Goal: Transaction & Acquisition: Purchase product/service

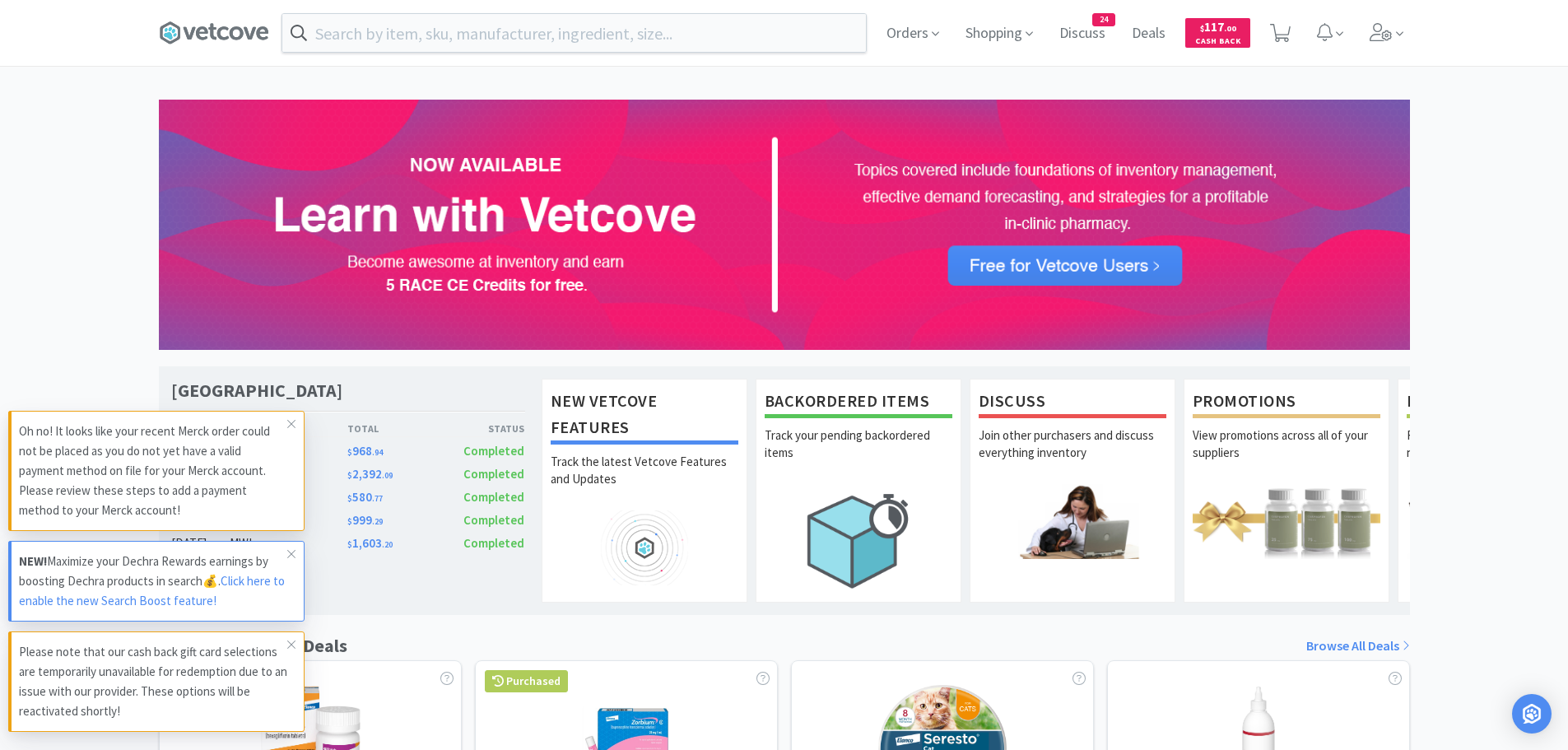
click at [1516, 251] on div "[GEOGRAPHIC_DATA] [GEOGRAPHIC_DATA] Date Supplier Total Status [DATE] Zoetis $ …" at bounding box center [784, 726] width 1568 height 1253
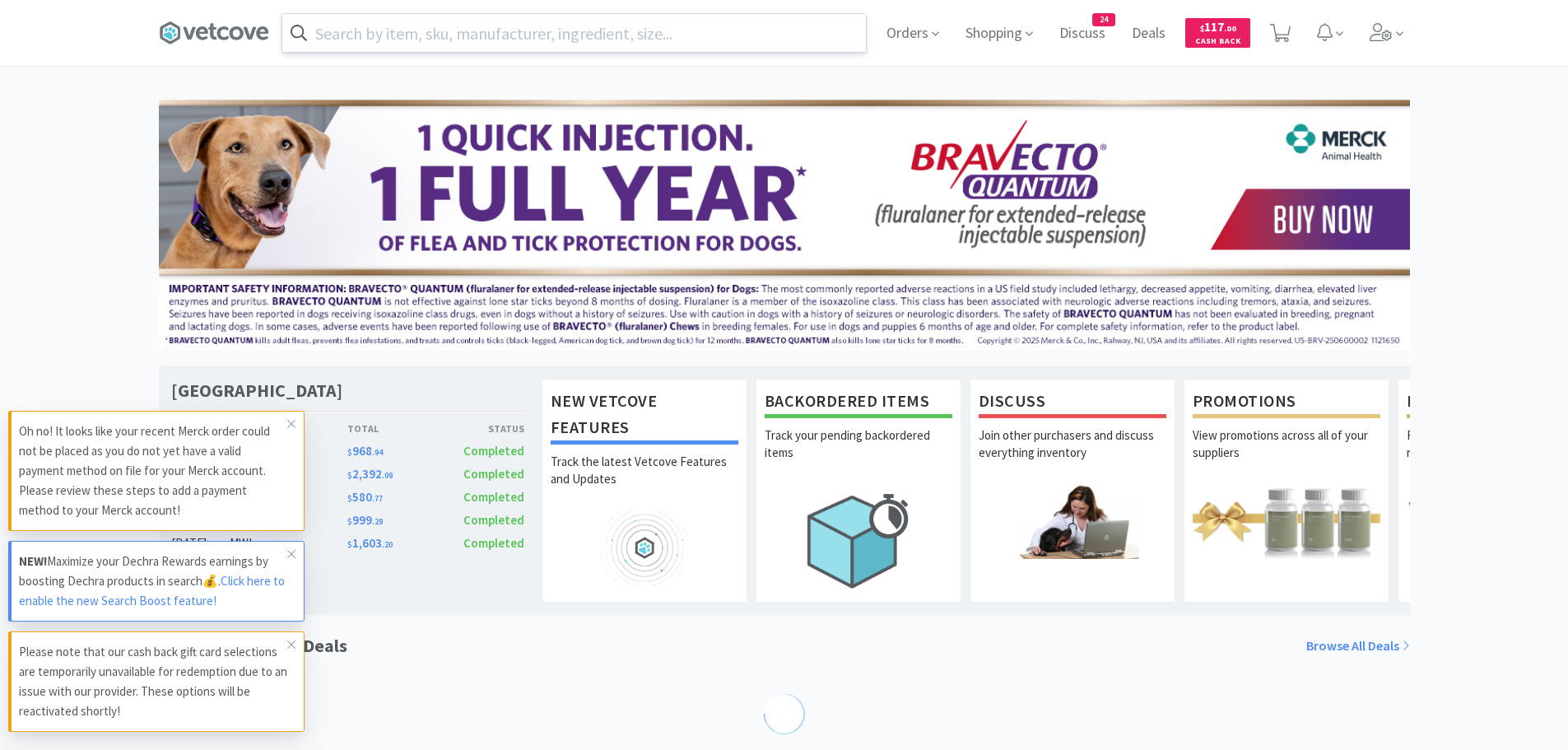
click at [443, 34] on input "text" at bounding box center [574, 32] width 584 height 38
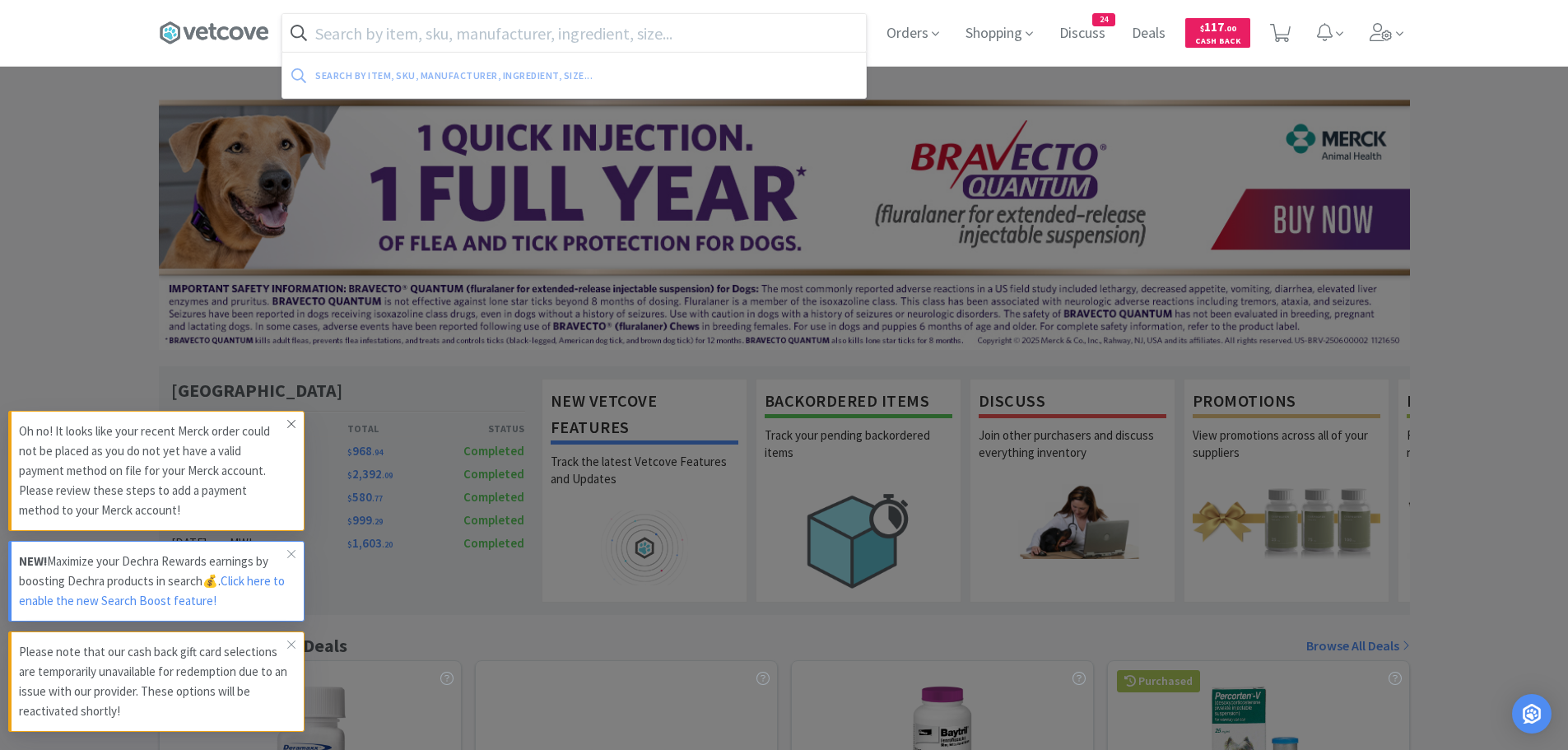
click at [291, 416] on span at bounding box center [291, 424] width 23 height 26
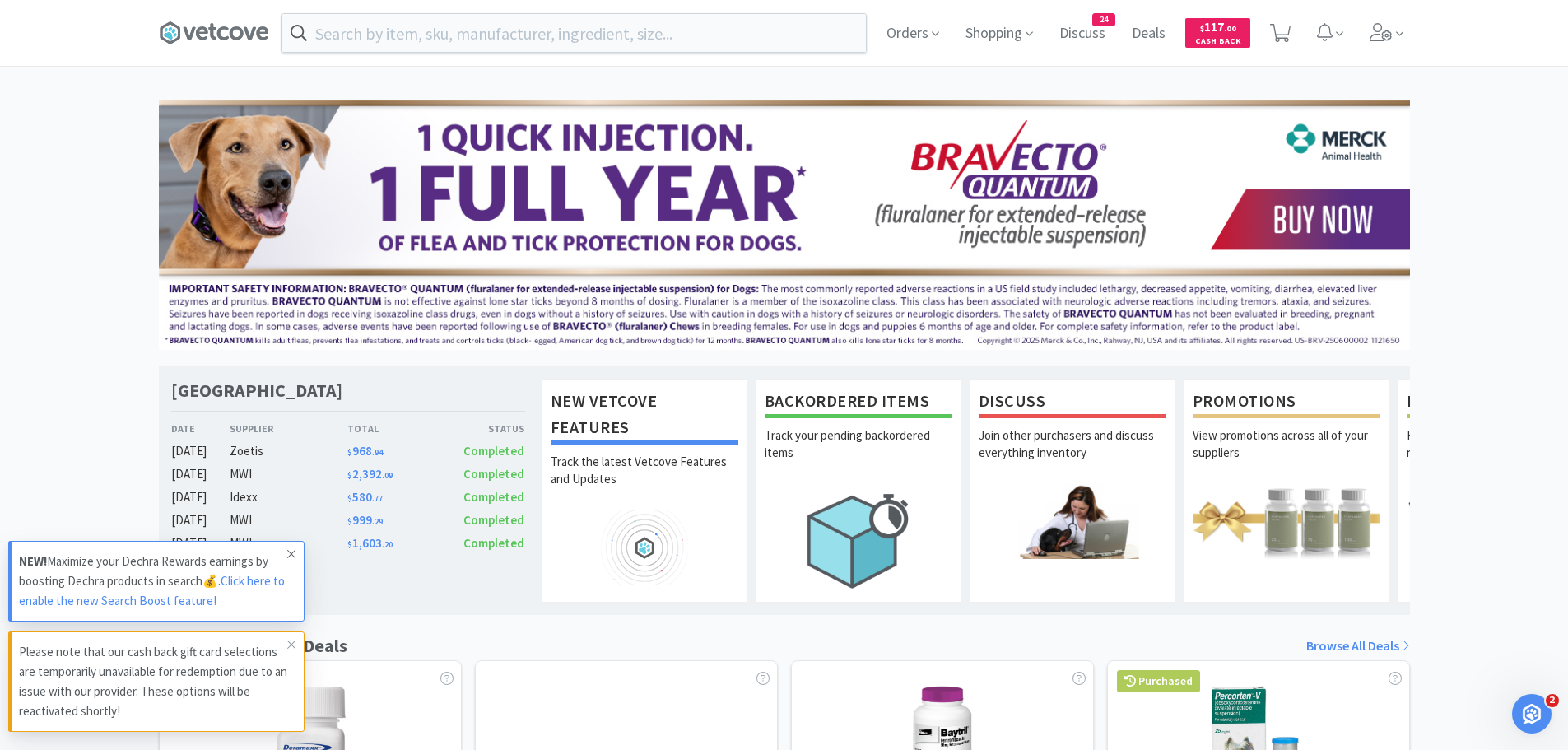
click at [289, 550] on icon at bounding box center [291, 554] width 10 height 13
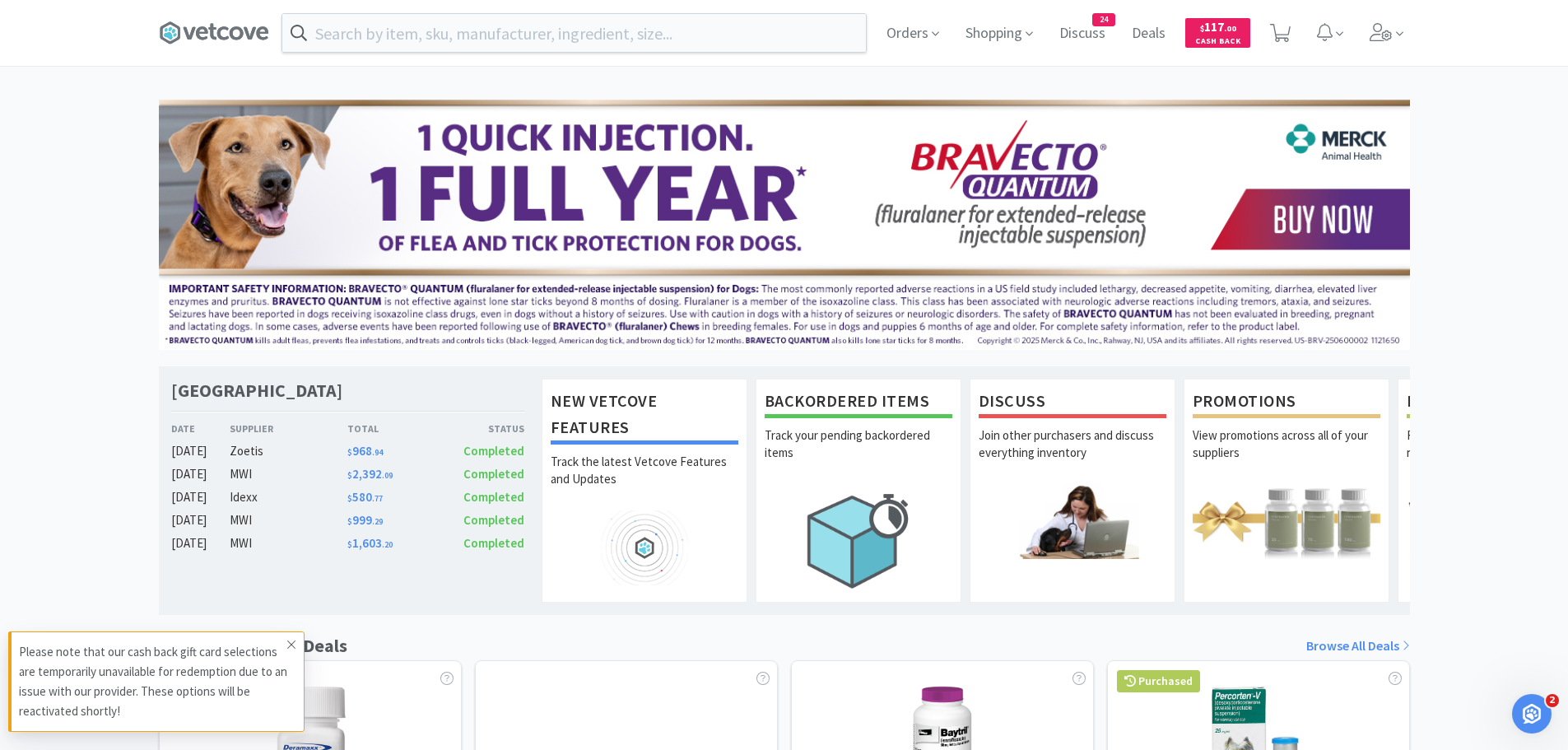
click at [291, 643] on icon at bounding box center [291, 644] width 10 height 13
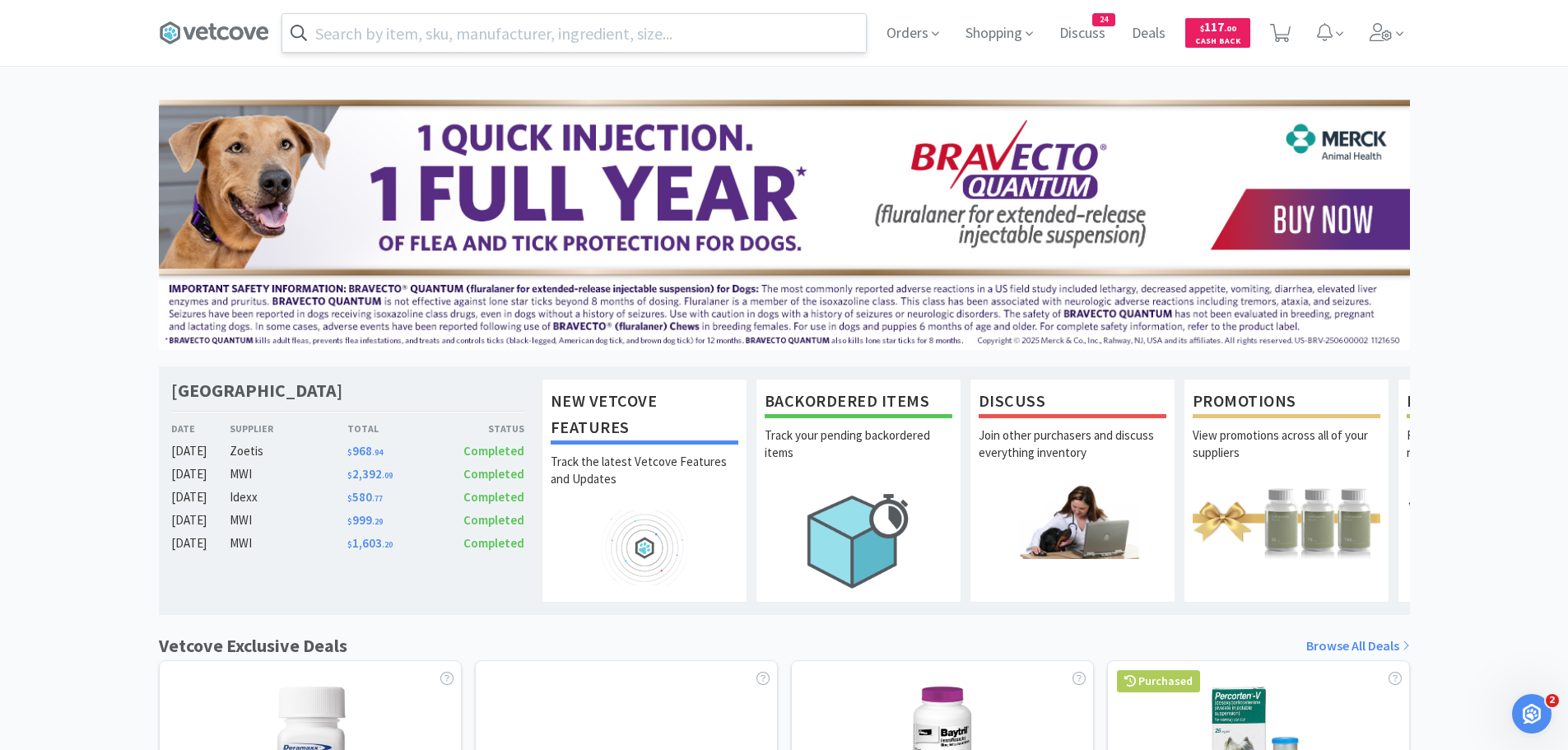
click at [342, 35] on input "text" at bounding box center [574, 32] width 584 height 38
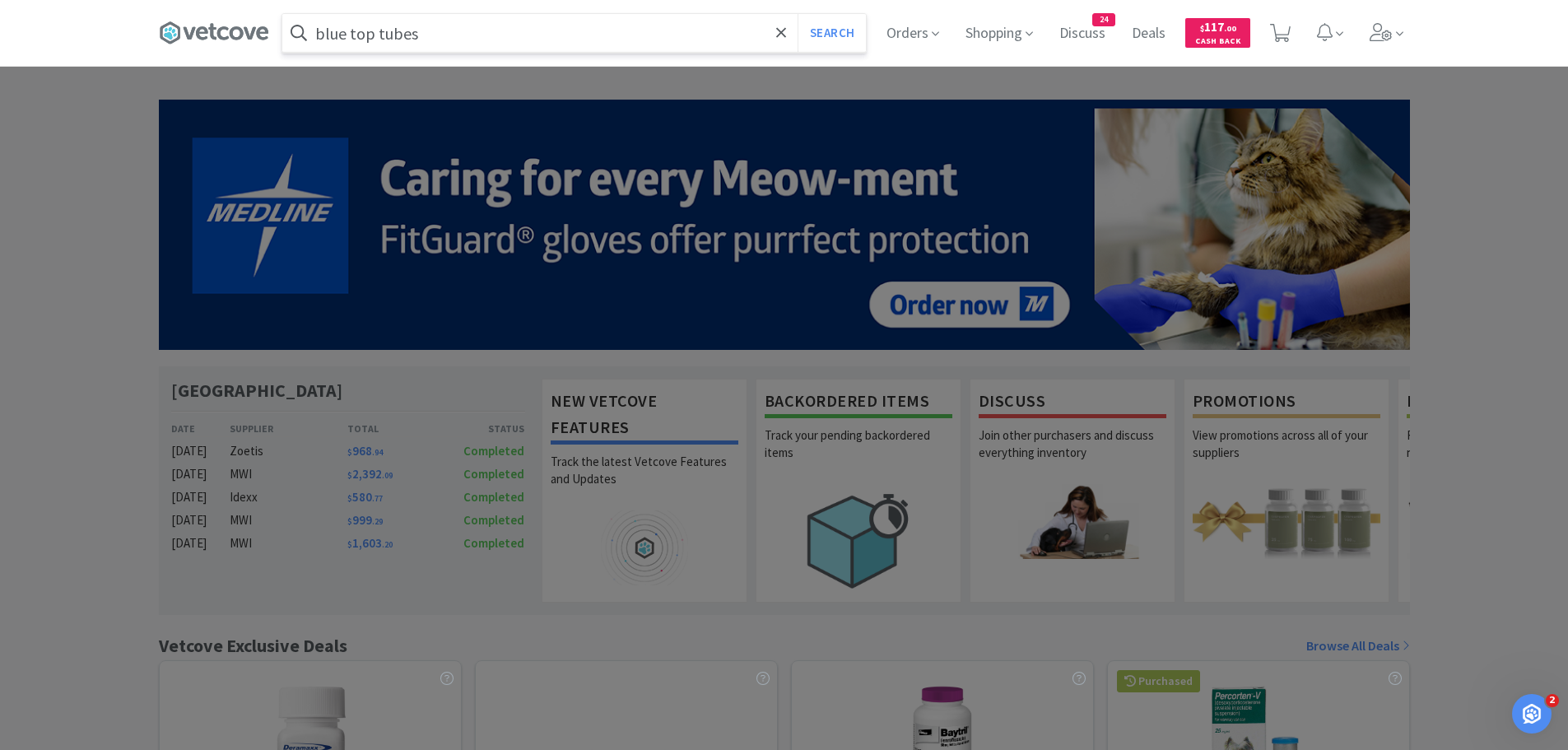
type input "blue top tubes"
click at [798, 14] on button "Search" at bounding box center [832, 32] width 68 height 38
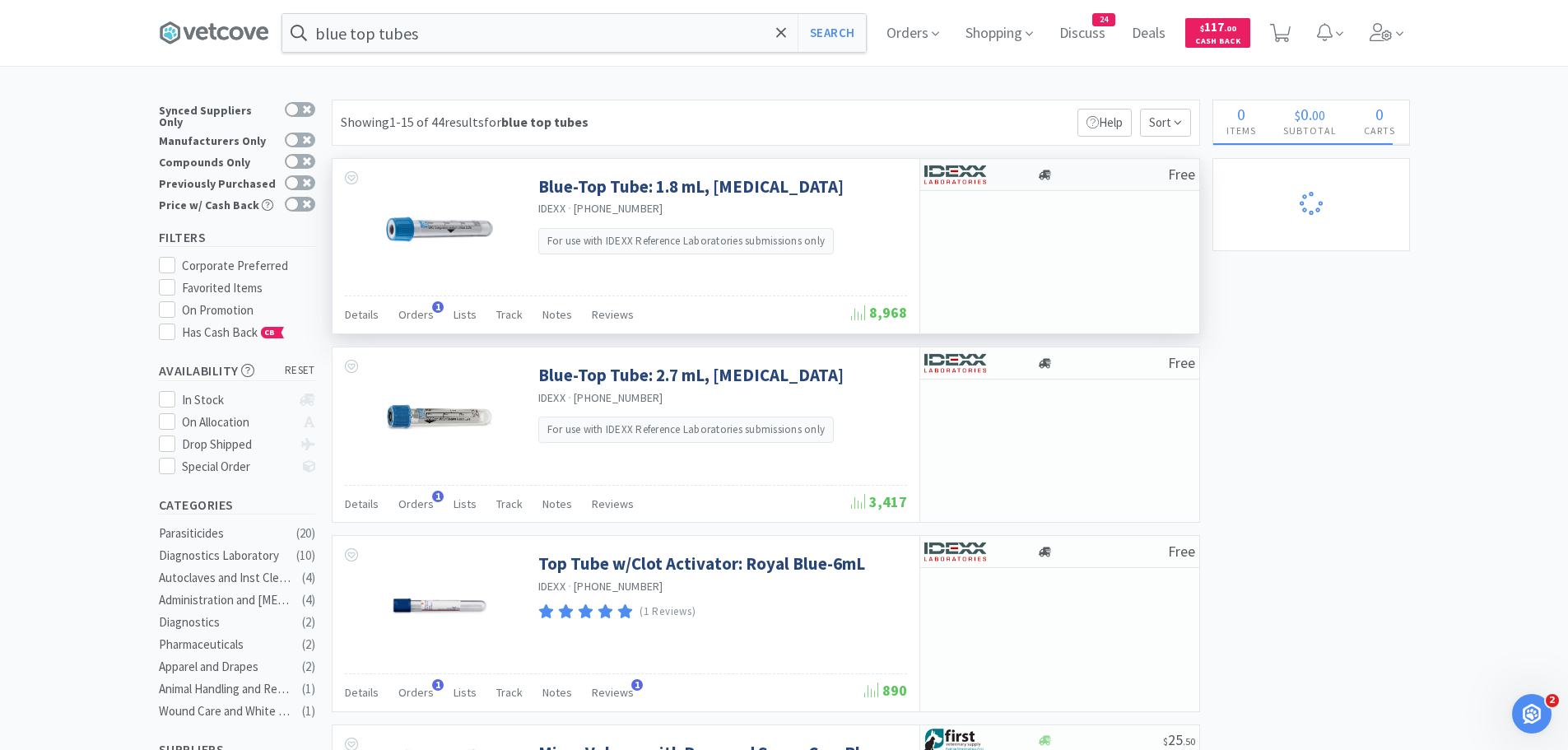
click at [978, 173] on img at bounding box center [955, 174] width 61 height 25
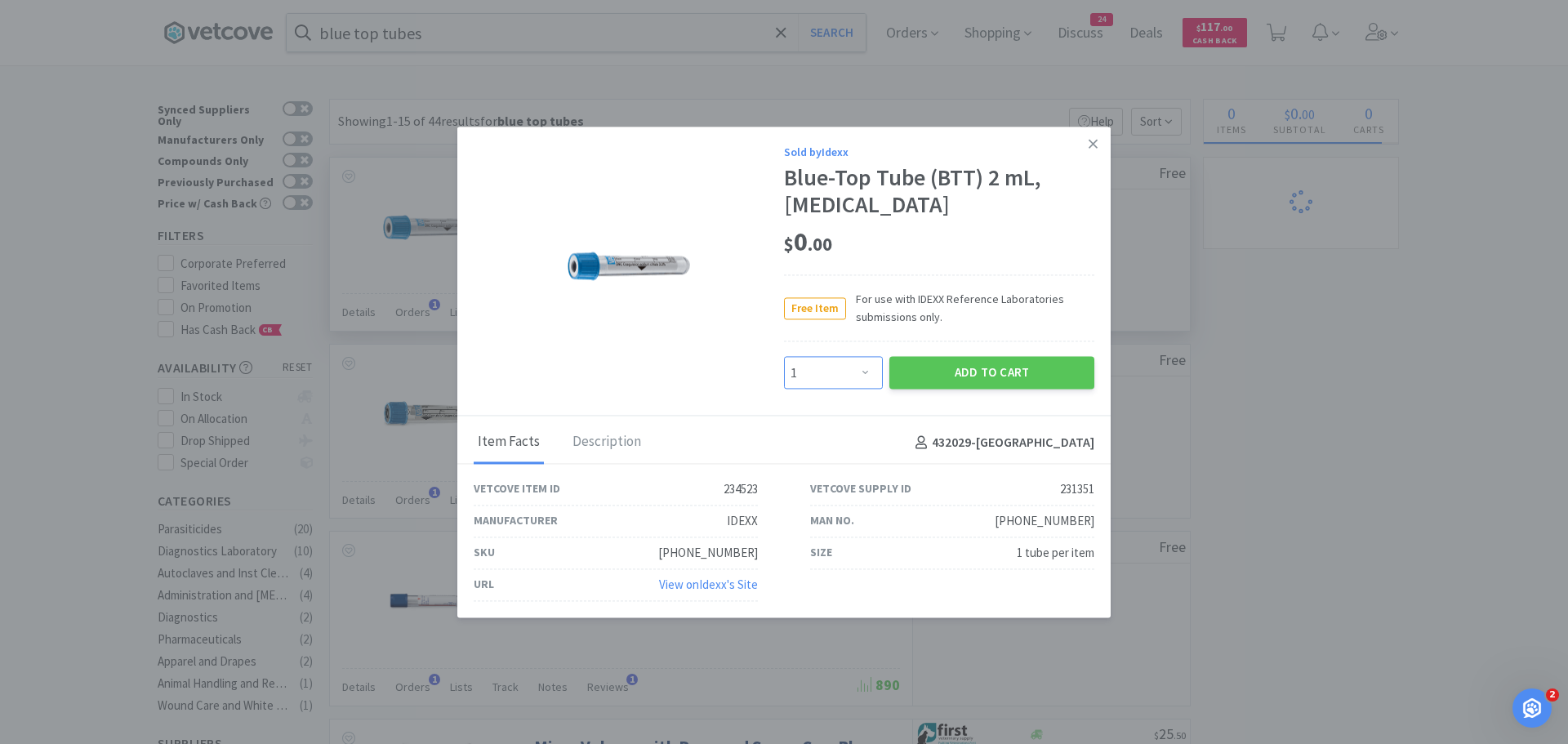
click at [864, 366] on select "Enter Quantity 1 2 3 4 5 6 7 8 9 10 11 12 13 14 15 16 17 18 19 20 Enter Quantity" at bounding box center [834, 373] width 99 height 33
select select "9"
click at [784, 356] on select "Enter Quantity 1 2 3 4 5 6 7 8 9 10 11 12 13 14 15 16 17 18 19 20 Enter Quantity" at bounding box center [834, 373] width 99 height 33
click at [1014, 377] on button "Add to Cart" at bounding box center [992, 373] width 205 height 33
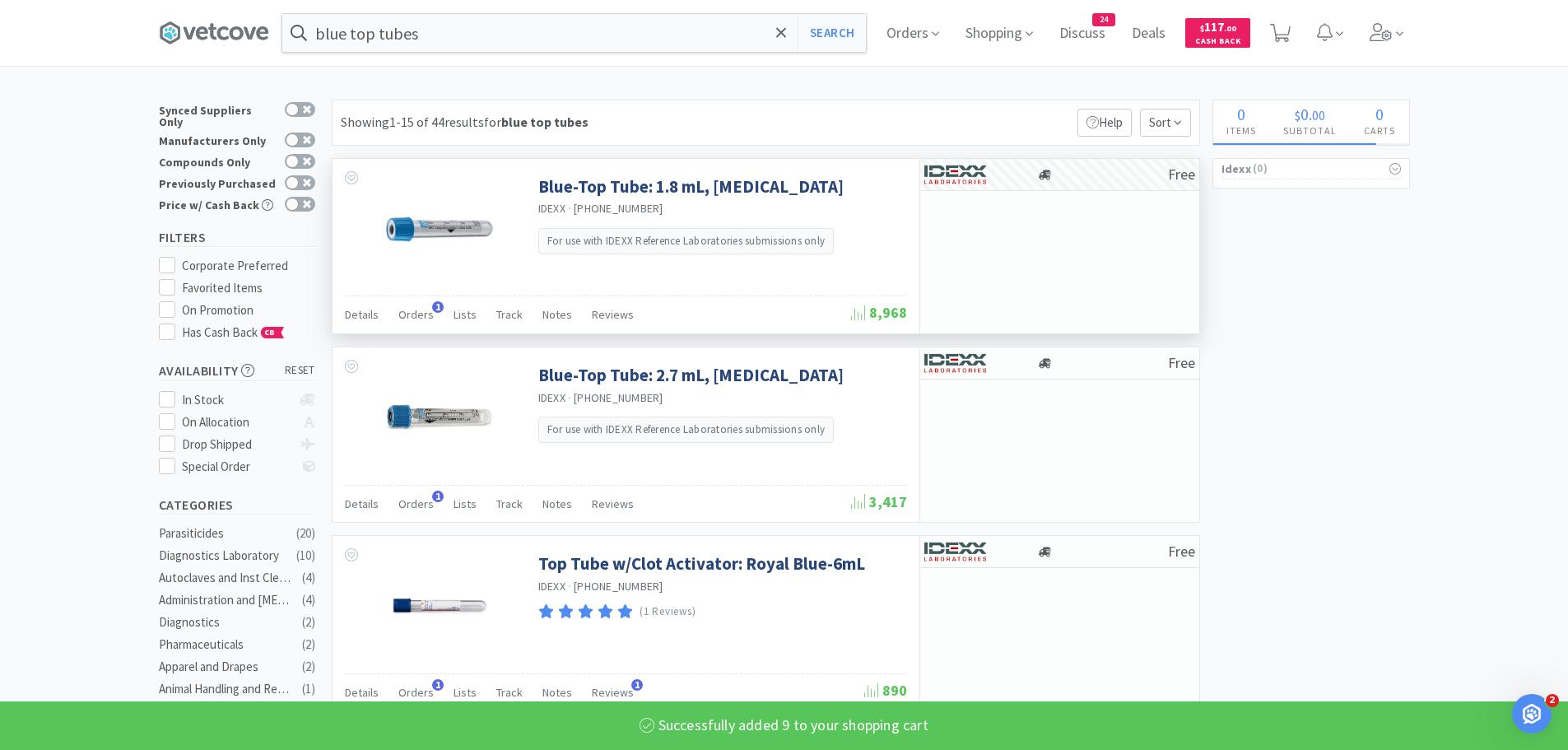
select select "9"
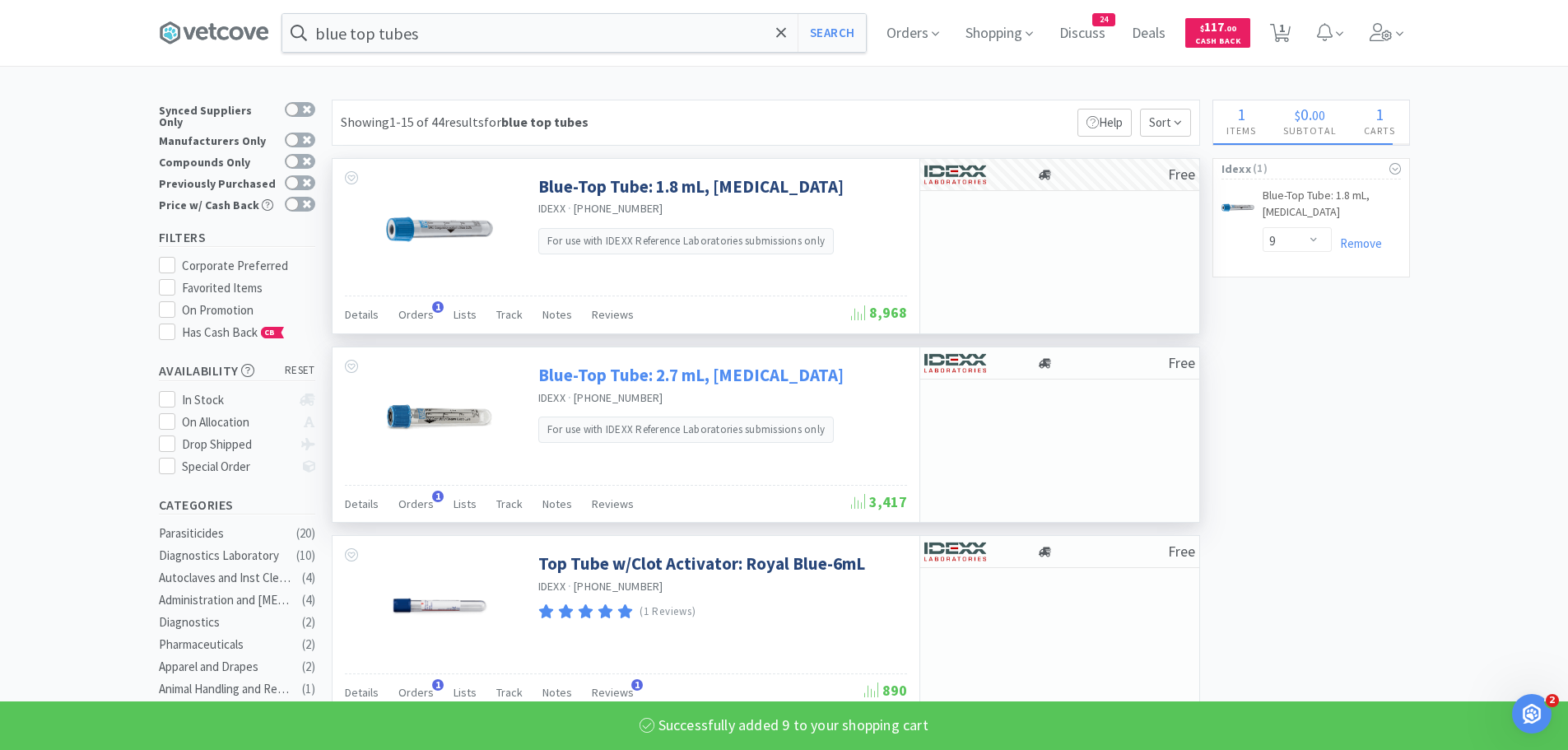
click at [728, 366] on link "Blue-Top Tube: 2.7 mL, [MEDICAL_DATA]" at bounding box center [691, 374] width 305 height 22
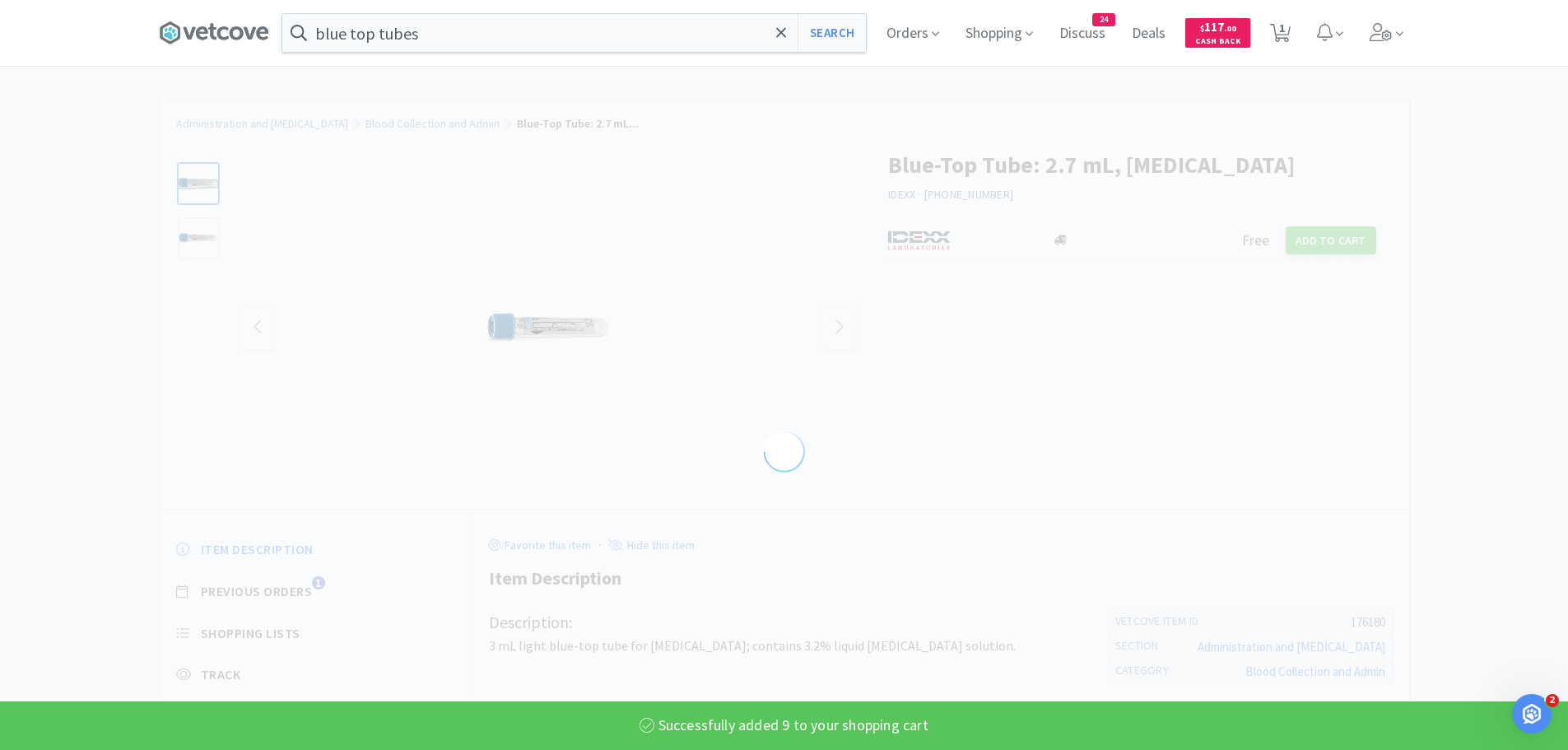
select select "176180"
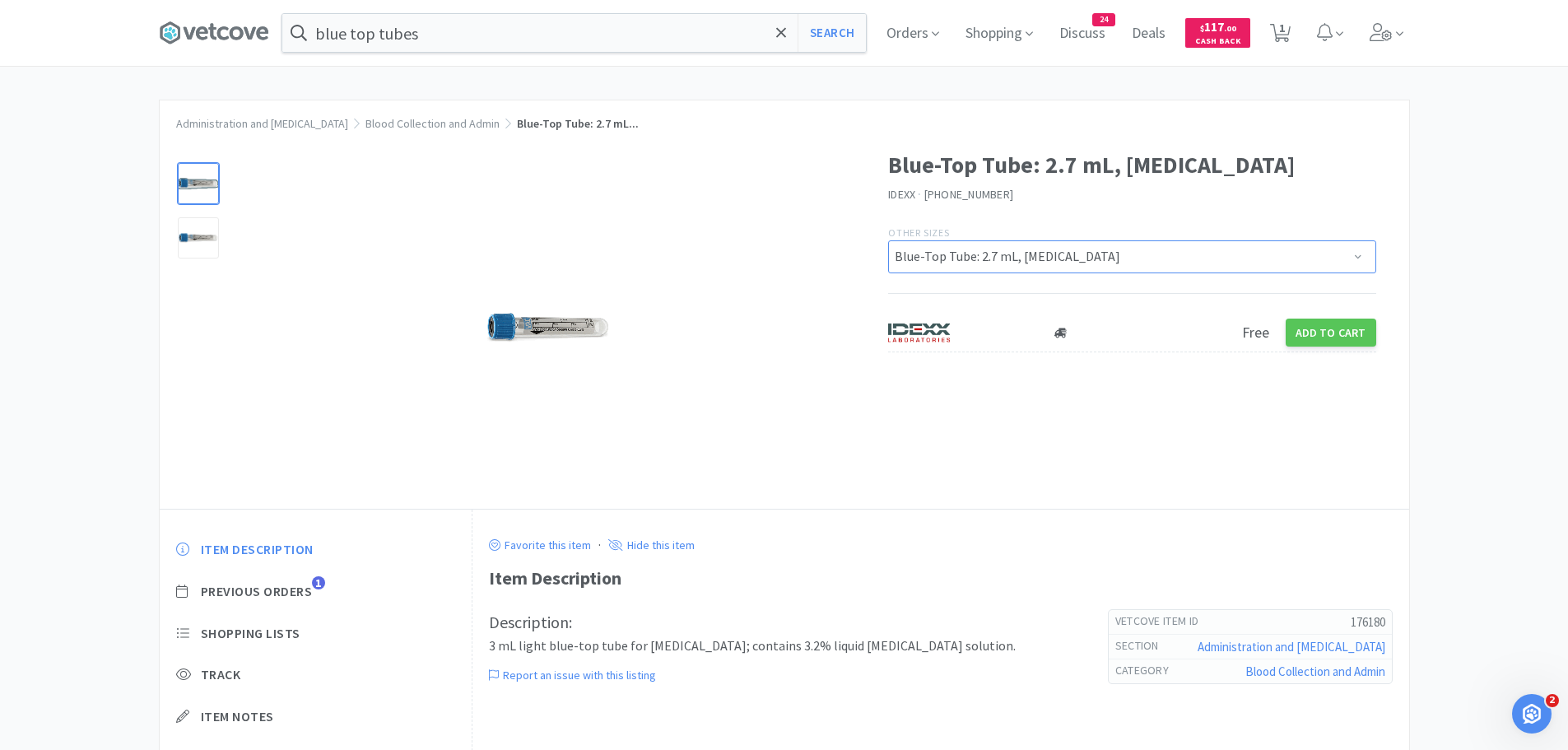
click at [975, 266] on select "Blue-Top Tube: 1.8 mL, [MEDICAL_DATA] Blue-Top Tube: 2.7 mL, [MEDICAL_DATA]" at bounding box center [1132, 257] width 488 height 33
click at [933, 419] on div "Blue-Top Tube: 2.7 mL, [MEDICAL_DATA] IDEXX · [PHONE_NUMBER] Other Sizes Blue-T…" at bounding box center [784, 319] width 1250 height 379
drag, startPoint x: 957, startPoint y: 263, endPoint x: 955, endPoint y: 272, distance: 9.2
click at [957, 263] on select "Blue-Top Tube: 1.8 mL, [MEDICAL_DATA] Blue-Top Tube: 2.7 mL, [MEDICAL_DATA]" at bounding box center [1132, 257] width 488 height 33
click at [888, 240] on select "Blue-Top Tube: 1.8 mL, [MEDICAL_DATA] Blue-Top Tube: 2.7 mL, [MEDICAL_DATA]" at bounding box center [1132, 257] width 488 height 33
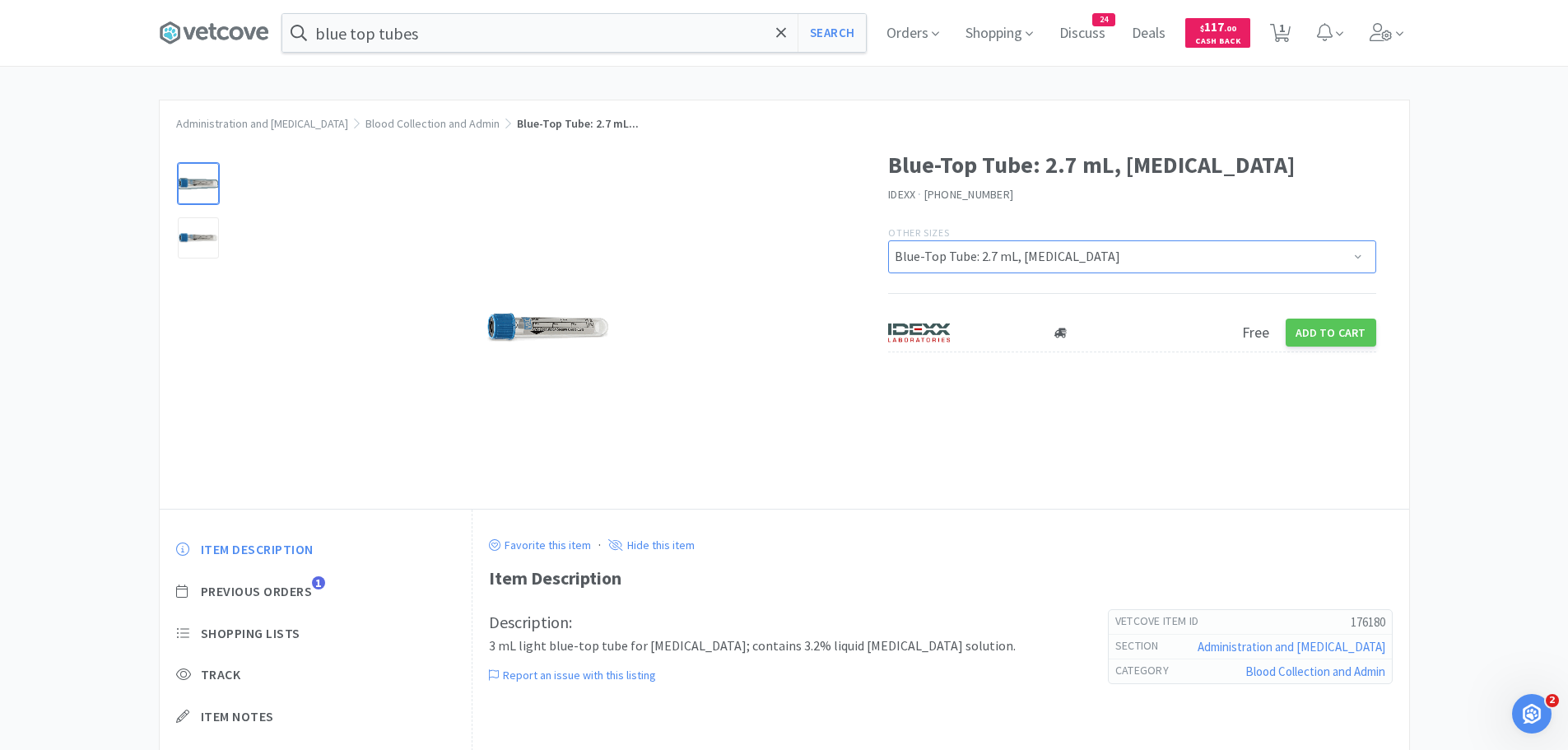
click at [968, 261] on select "Blue-Top Tube: 1.8 mL, [MEDICAL_DATA] Blue-Top Tube: 2.7 mL, [MEDICAL_DATA]" at bounding box center [1132, 257] width 488 height 33
click at [968, 246] on select "Blue-Top Tube: 1.8 mL, [MEDICAL_DATA] Blue-Top Tube: 2.7 mL, [MEDICAL_DATA]" at bounding box center [1132, 257] width 488 height 33
click at [888, 240] on select "Blue-Top Tube: 1.8 mL, [MEDICAL_DATA] Blue-Top Tube: 2.7 mL, [MEDICAL_DATA]" at bounding box center [1132, 257] width 488 height 33
click at [968, 248] on select "Blue-Top Tube: 1.8 mL, [MEDICAL_DATA] Blue-Top Tube: 2.7 mL, [MEDICAL_DATA]" at bounding box center [1132, 257] width 488 height 33
click at [888, 240] on select "Blue-Top Tube: 1.8 mL, [MEDICAL_DATA] Blue-Top Tube: 2.7 mL, [MEDICAL_DATA]" at bounding box center [1132, 257] width 488 height 33
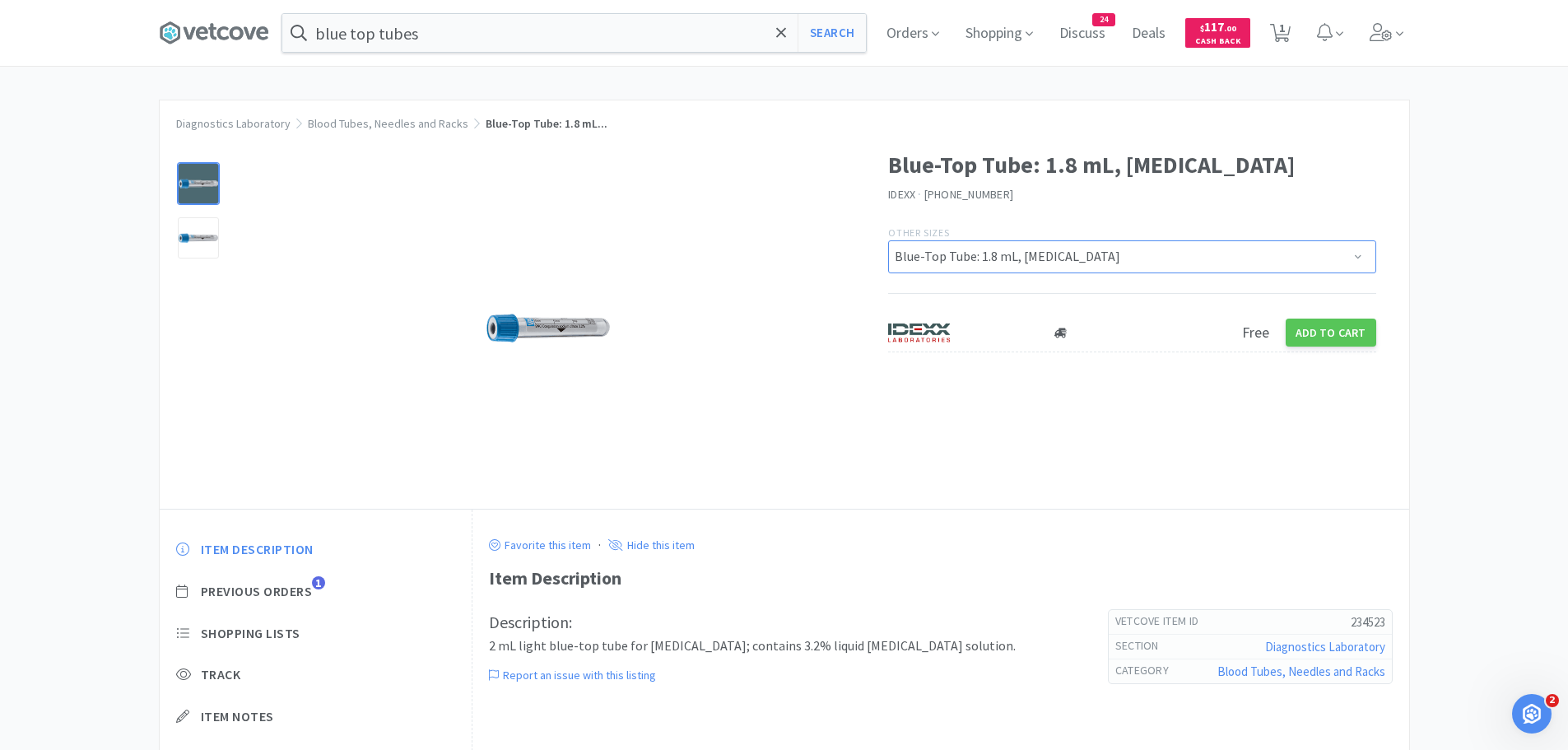
click at [976, 255] on select "Blue-Top Tube: 1.8 mL, [MEDICAL_DATA] Blue-Top Tube: 2.7 mL, [MEDICAL_DATA]" at bounding box center [1132, 257] width 488 height 33
click at [971, 391] on div "Blue-Top Tube: 1.8 mL, [MEDICAL_DATA] IDEXX · [PHONE_NUMBER] Other Sizes Blue-T…" at bounding box center [784, 319] width 1250 height 379
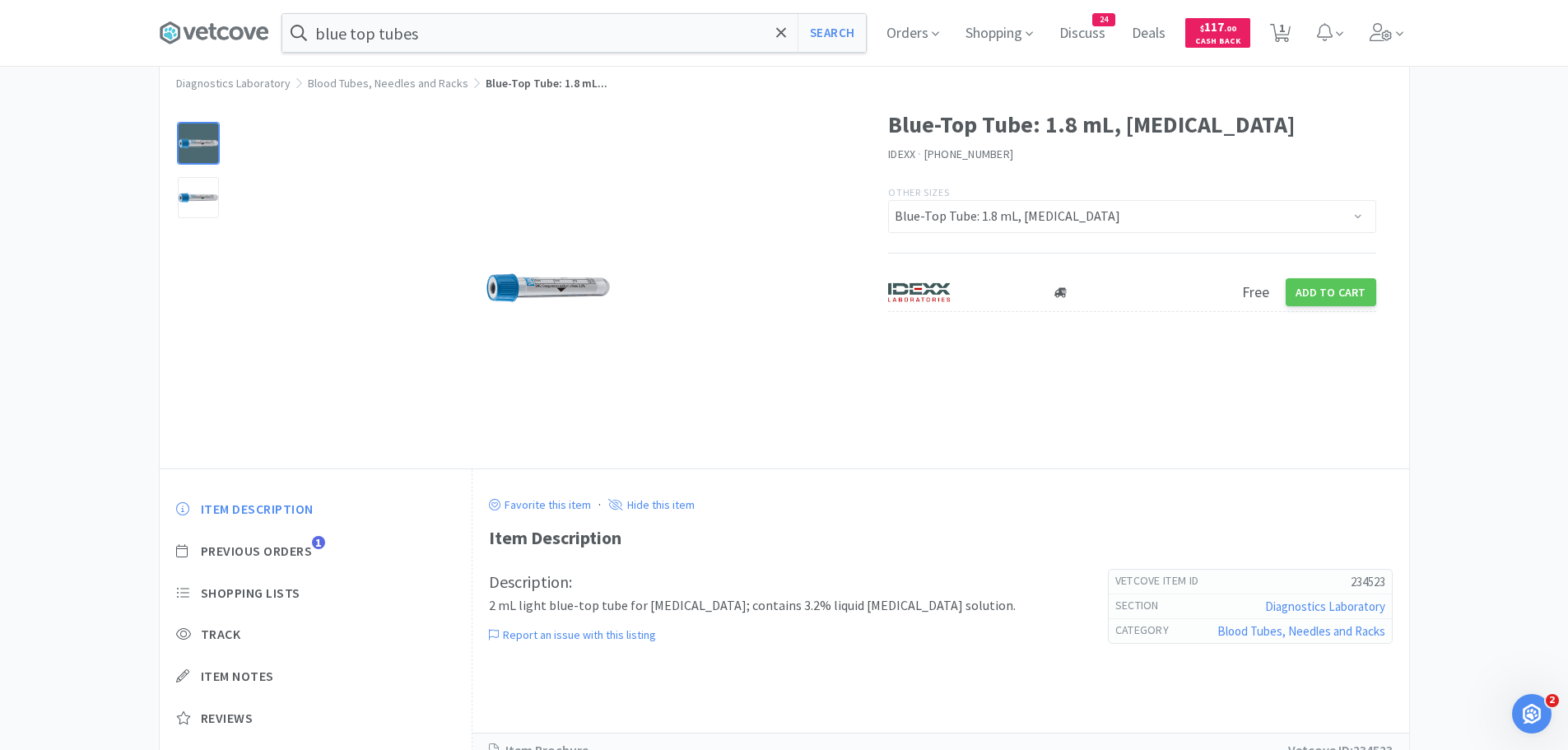
scroll to position [109, 0]
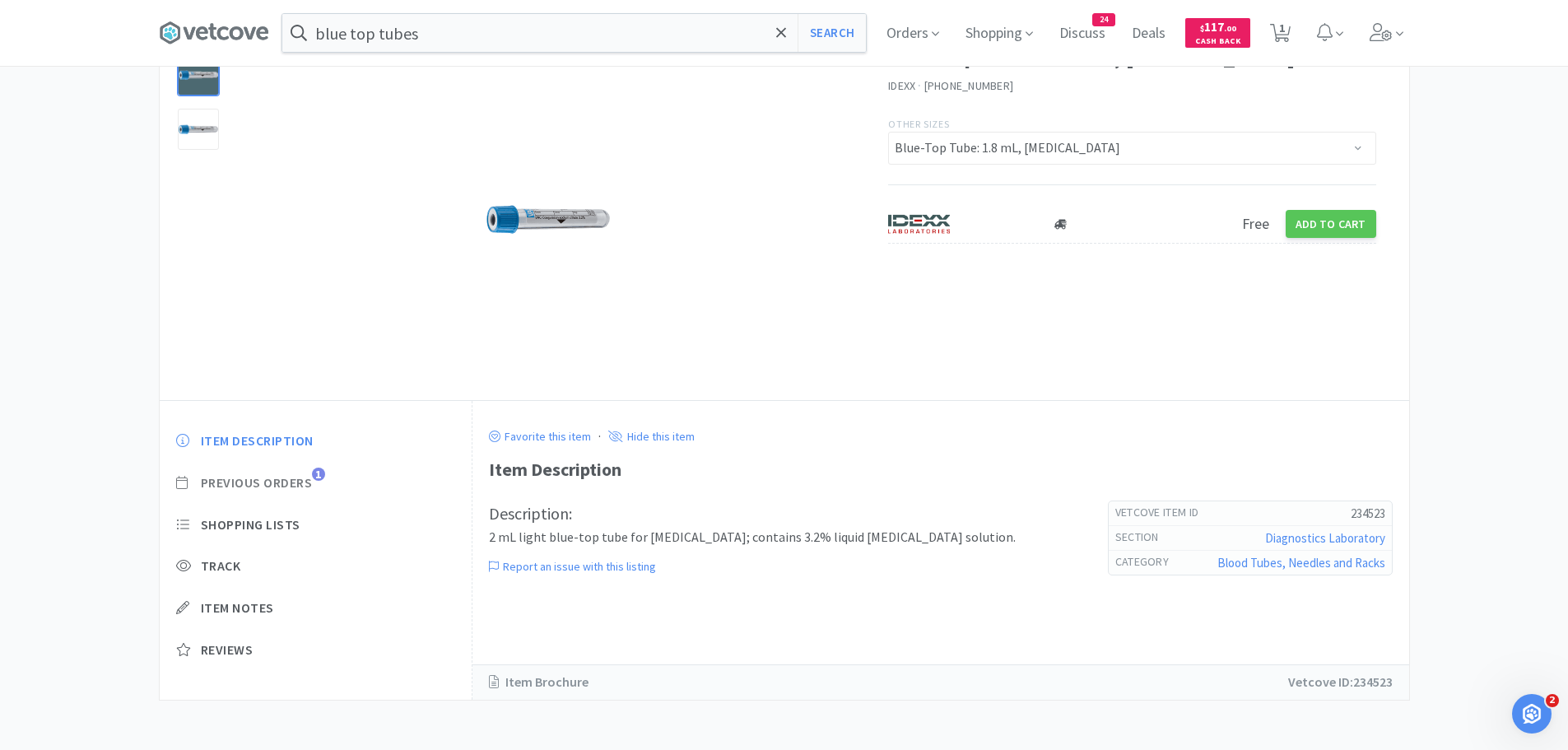
click at [308, 483] on span "Previous Orders" at bounding box center [257, 483] width 112 height 18
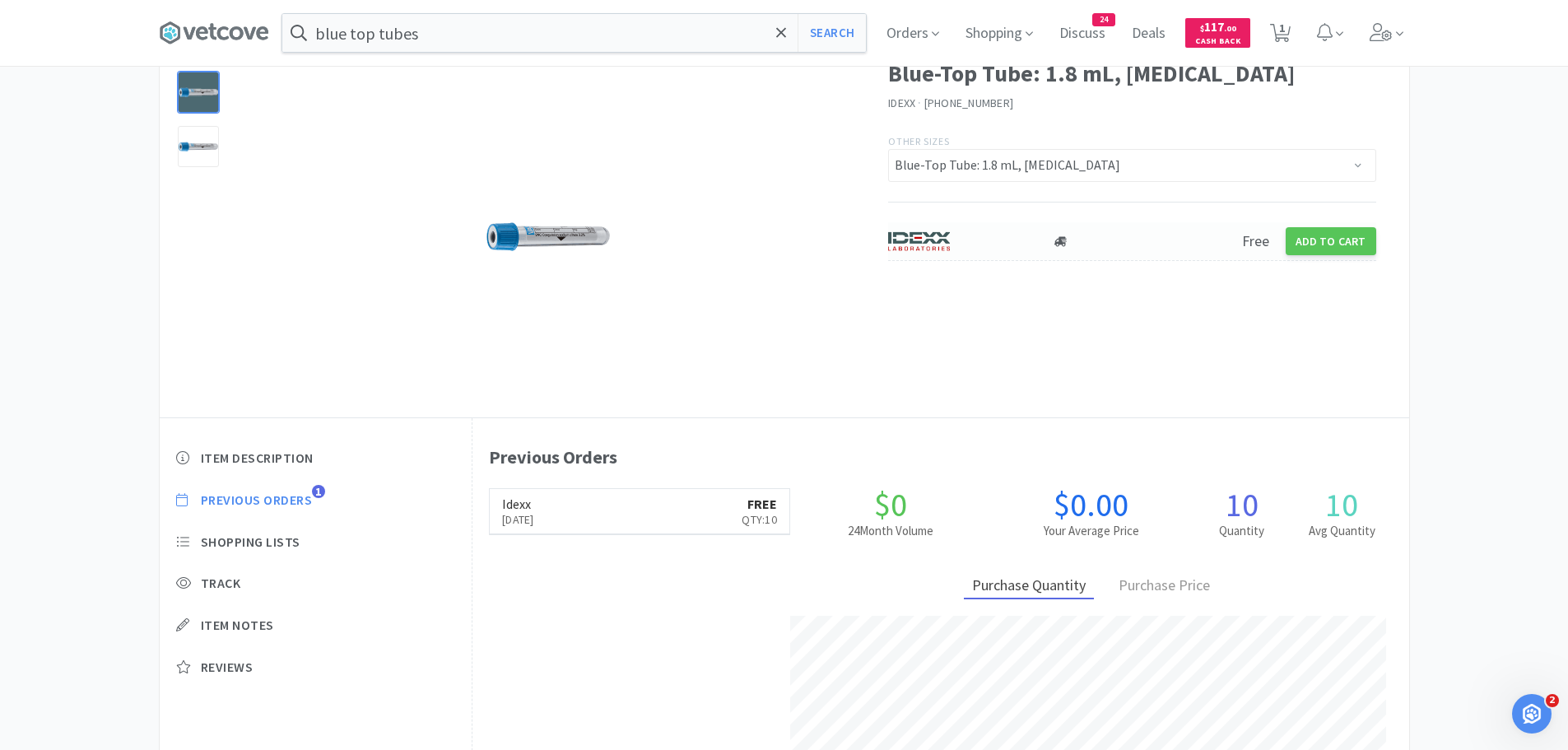
scroll to position [0, 0]
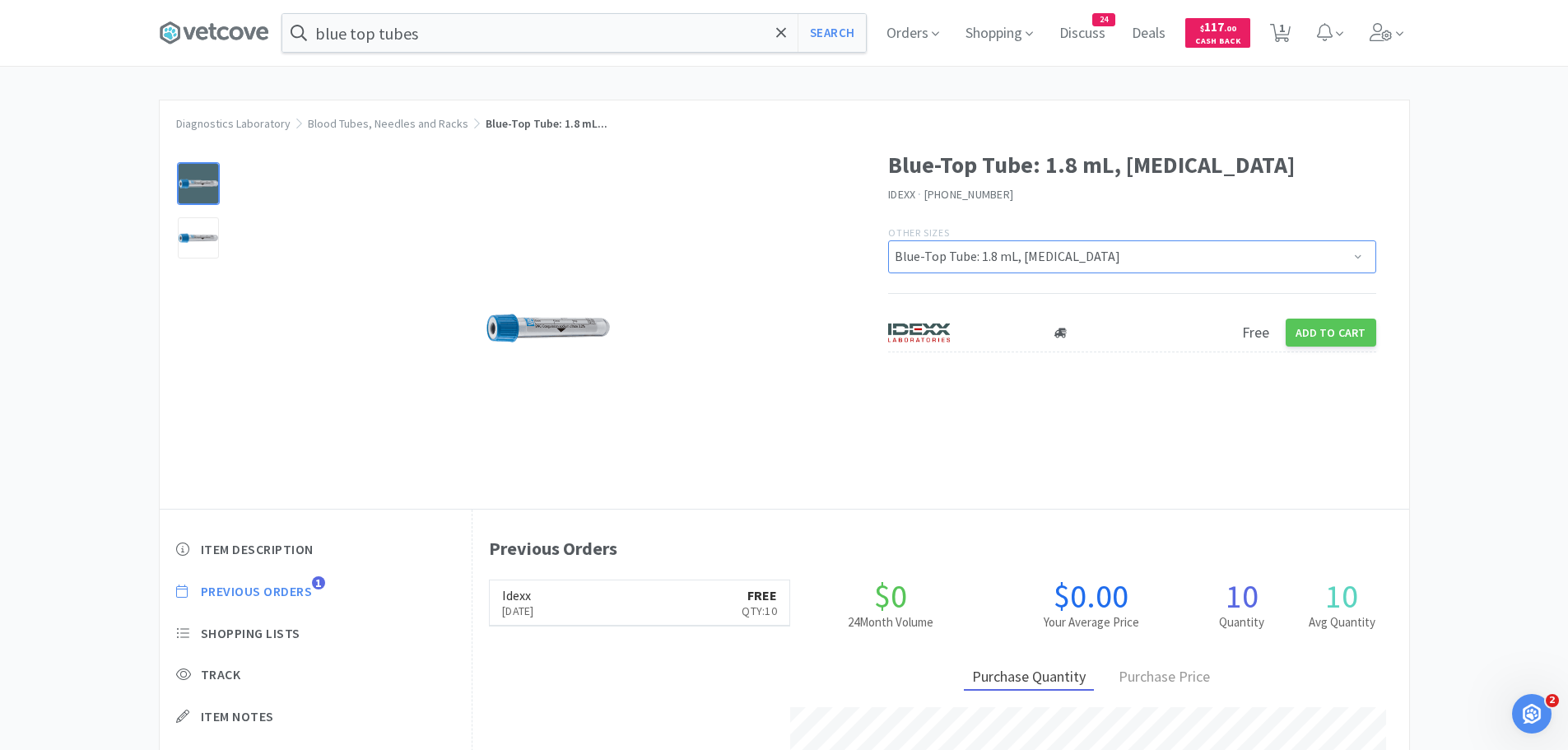
click at [1063, 264] on select "Blue-Top Tube: 1.8 mL, [MEDICAL_DATA] Blue-Top Tube: 2.7 mL, [MEDICAL_DATA]" at bounding box center [1132, 257] width 488 height 33
select select "176180"
click at [888, 240] on select "Blue-Top Tube: 1.8 mL, [MEDICAL_DATA] Blue-Top Tube: 2.7 mL, [MEDICAL_DATA]" at bounding box center [1132, 257] width 488 height 33
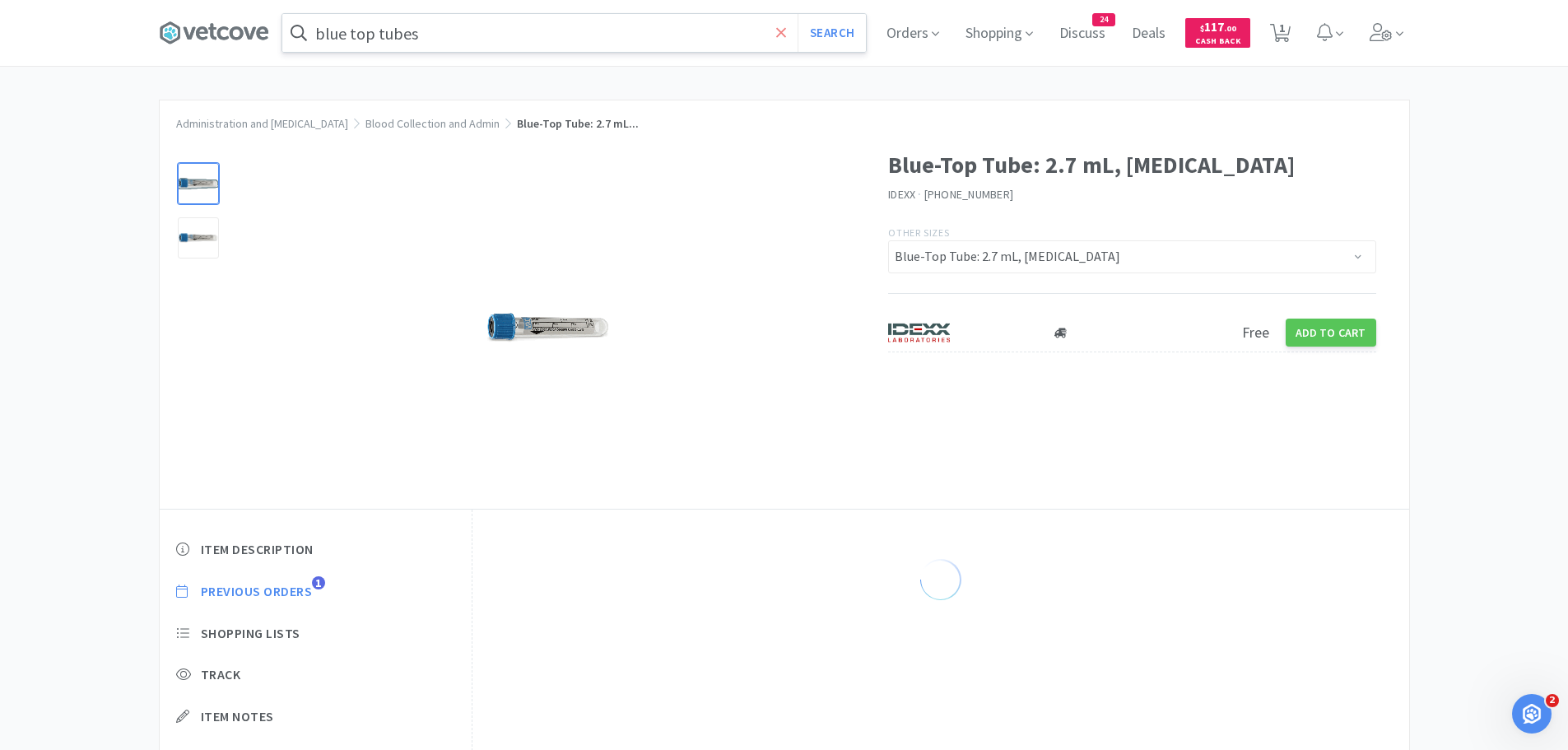
click at [787, 32] on icon at bounding box center [782, 32] width 11 height 17
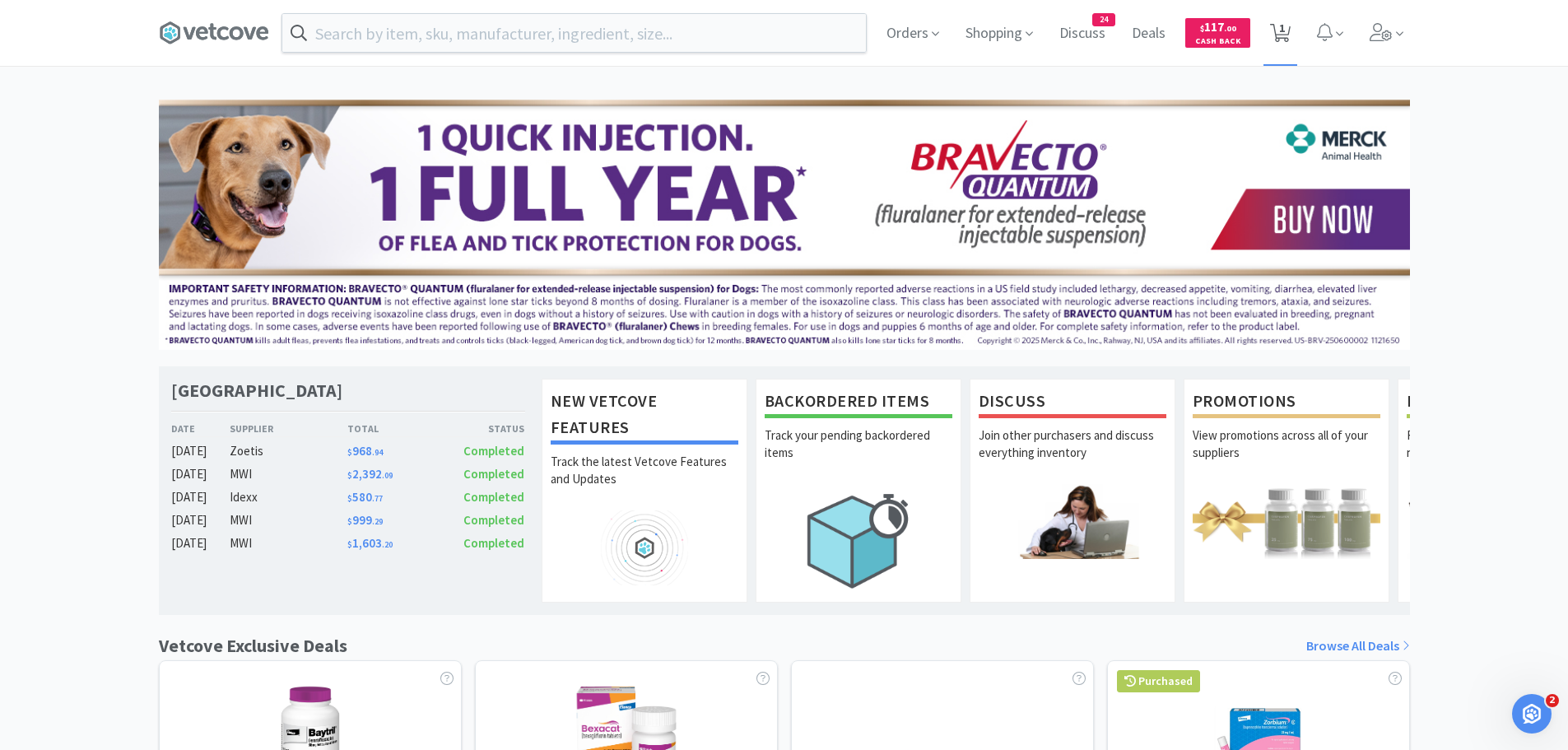
click at [1294, 31] on span "1" at bounding box center [1281, 32] width 34 height 66
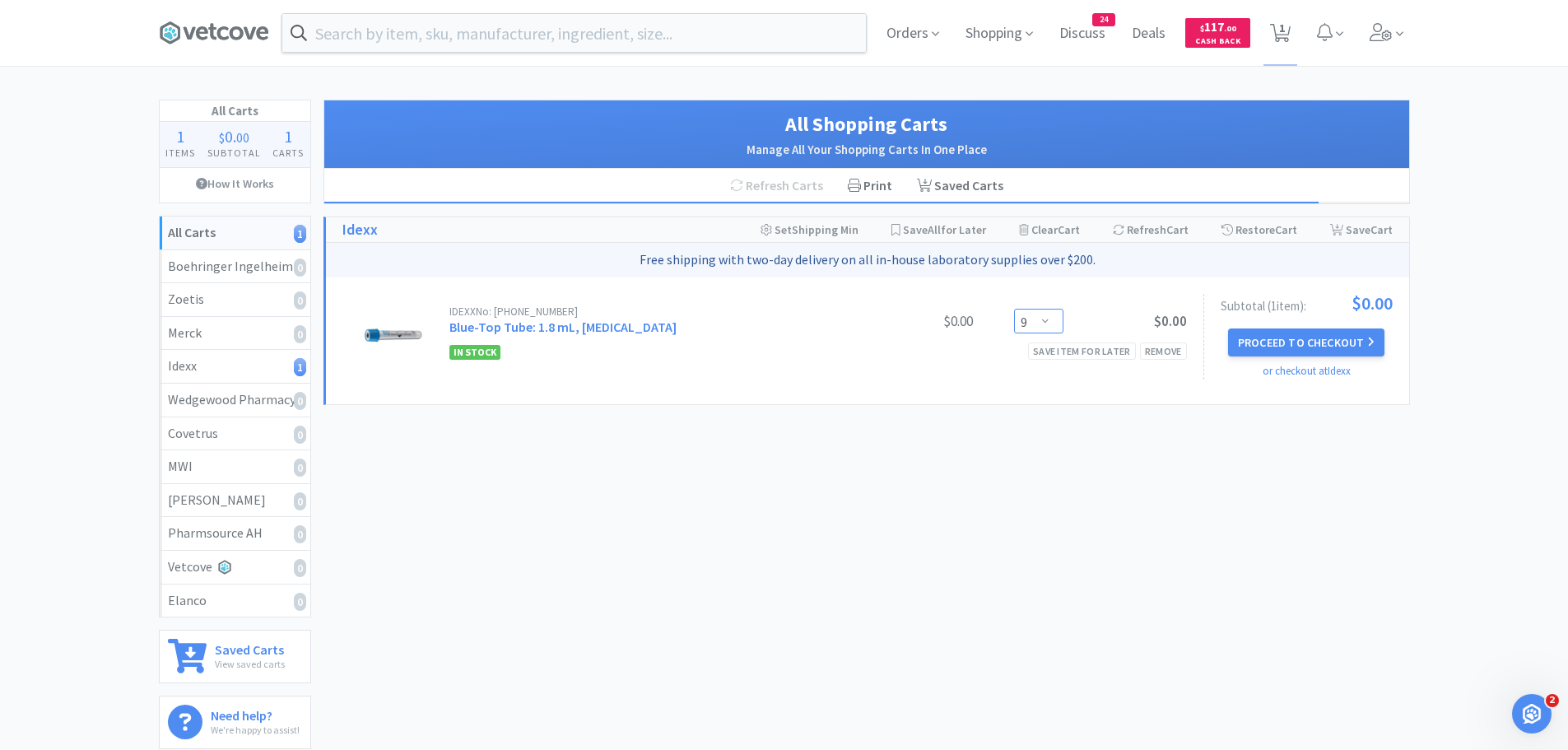
click at [1050, 327] on select "Enter Quantity 1 2 3 4 5 6 7 8 9 10 11 12 13 14 15 16 17 18 19 20 Enter Quantity" at bounding box center [1039, 321] width 49 height 25
click at [1014, 308] on select "Enter Quantity 1 2 3 4 5 6 7 8 9 10 11 12 13 14 15 16 17 18 19 20 Enter Quantity" at bounding box center [1039, 321] width 49 height 25
click at [1031, 311] on select "Enter Quantity 1 2 3 4 5 6 7 8 9 10 11 12 13 14 15 16 17 18 19 20 Enter Quantity" at bounding box center [1039, 321] width 49 height 25
click at [1014, 308] on select "Enter Quantity 1 2 3 4 5 6 7 8 9 10 11 12 13 14 15 16 17 18 19 20 Enter Quantity" at bounding box center [1039, 321] width 49 height 25
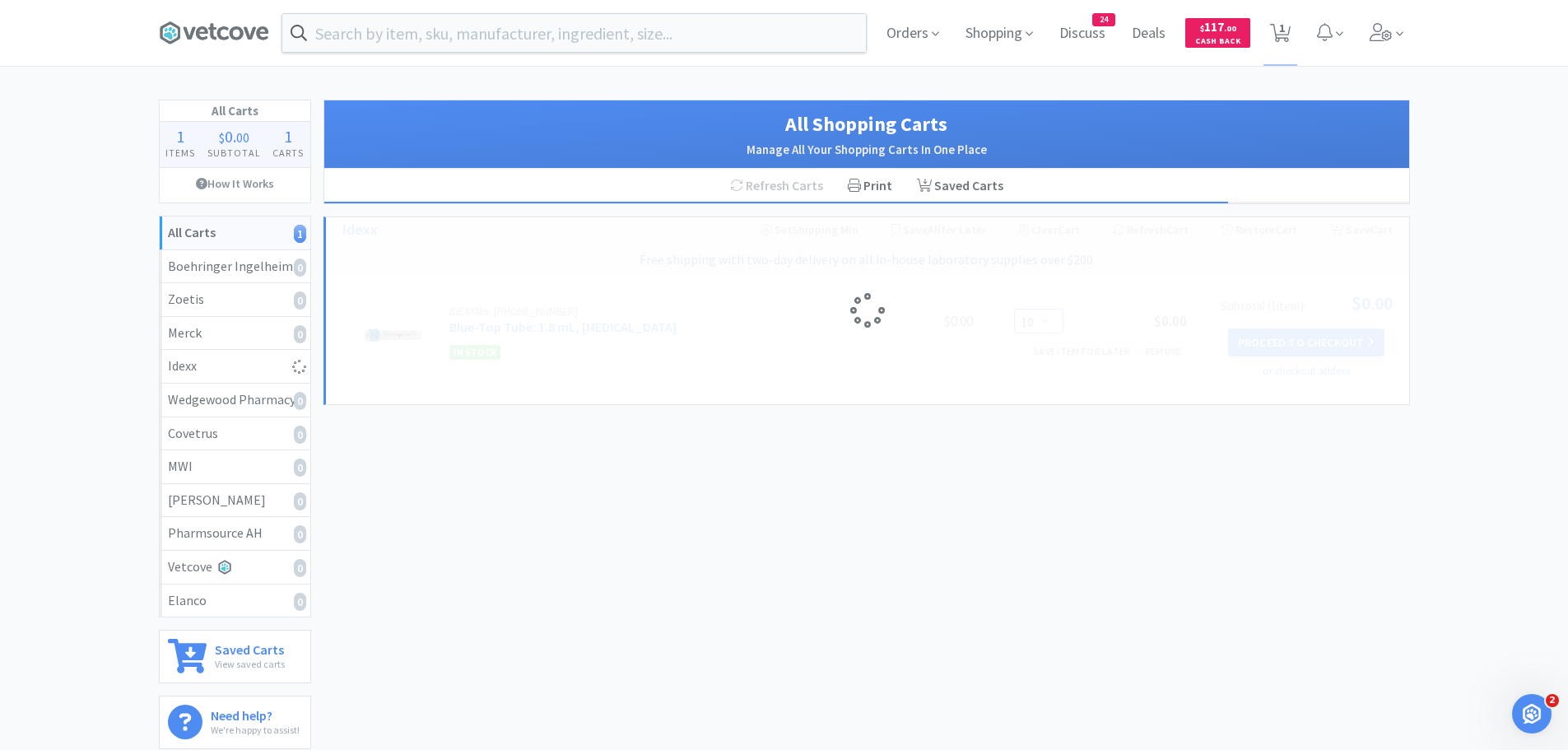
select select "5"
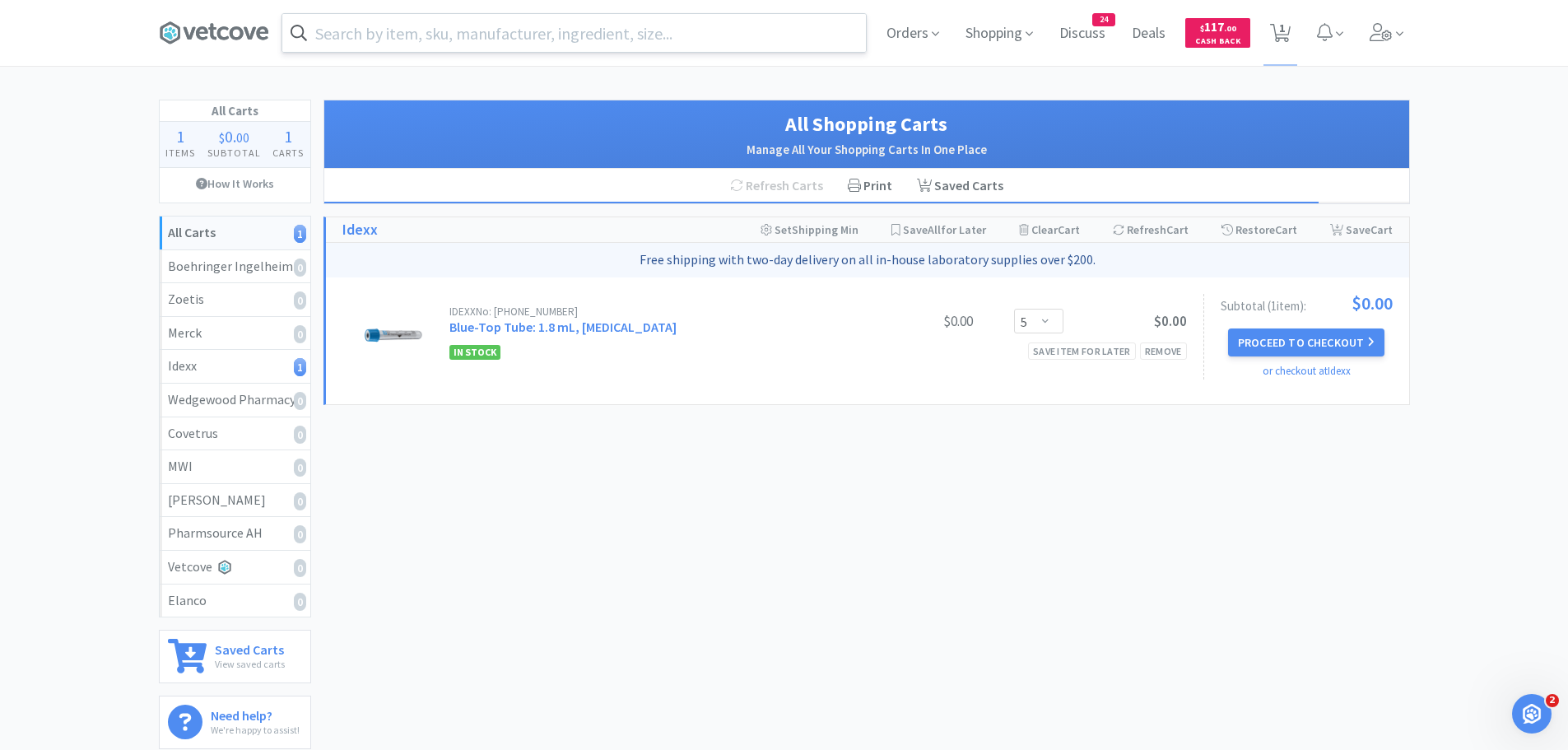
click at [356, 23] on input "text" at bounding box center [574, 32] width 584 height 38
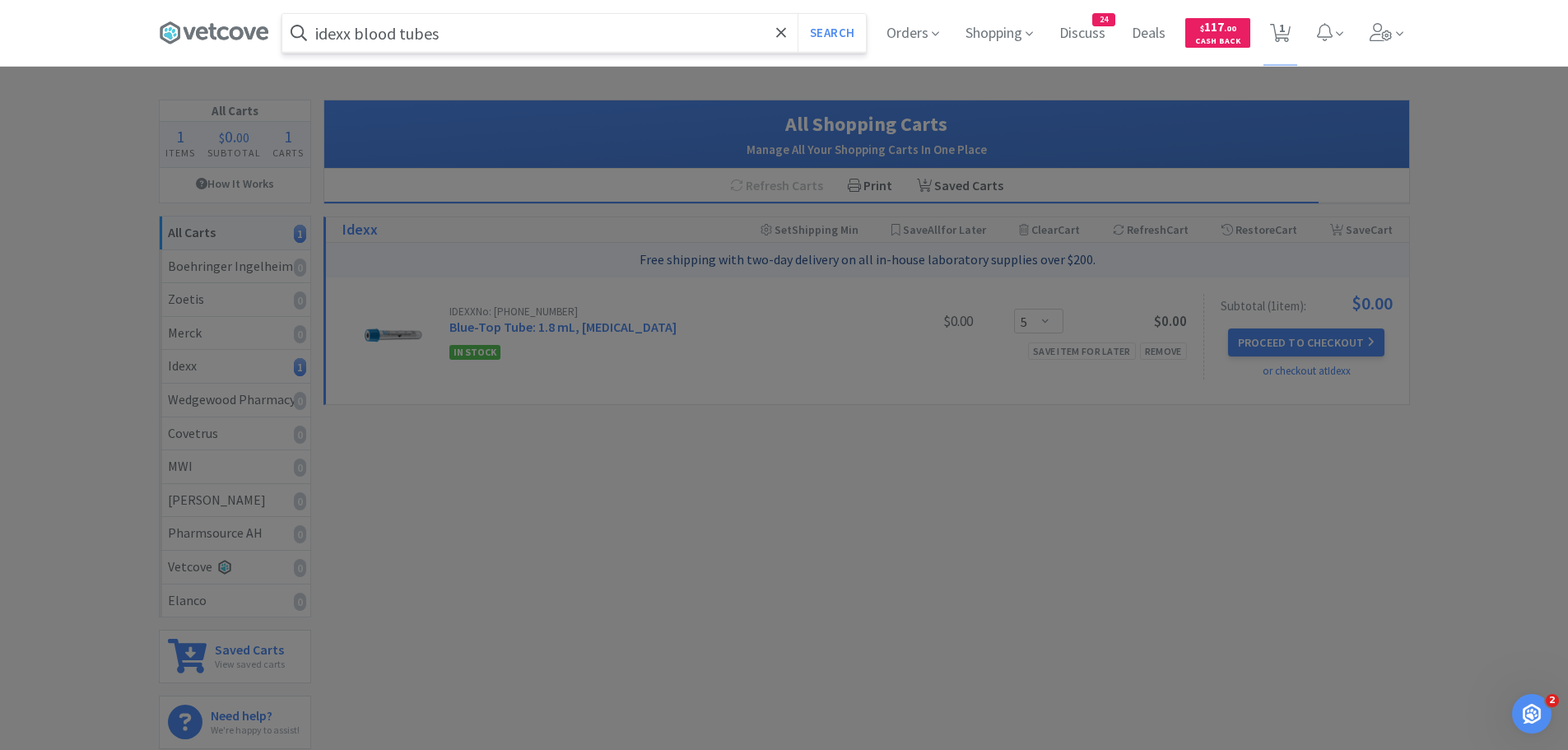
type input "idexx blood tubes"
click at [798, 14] on button "Search" at bounding box center [832, 32] width 68 height 38
select select "5"
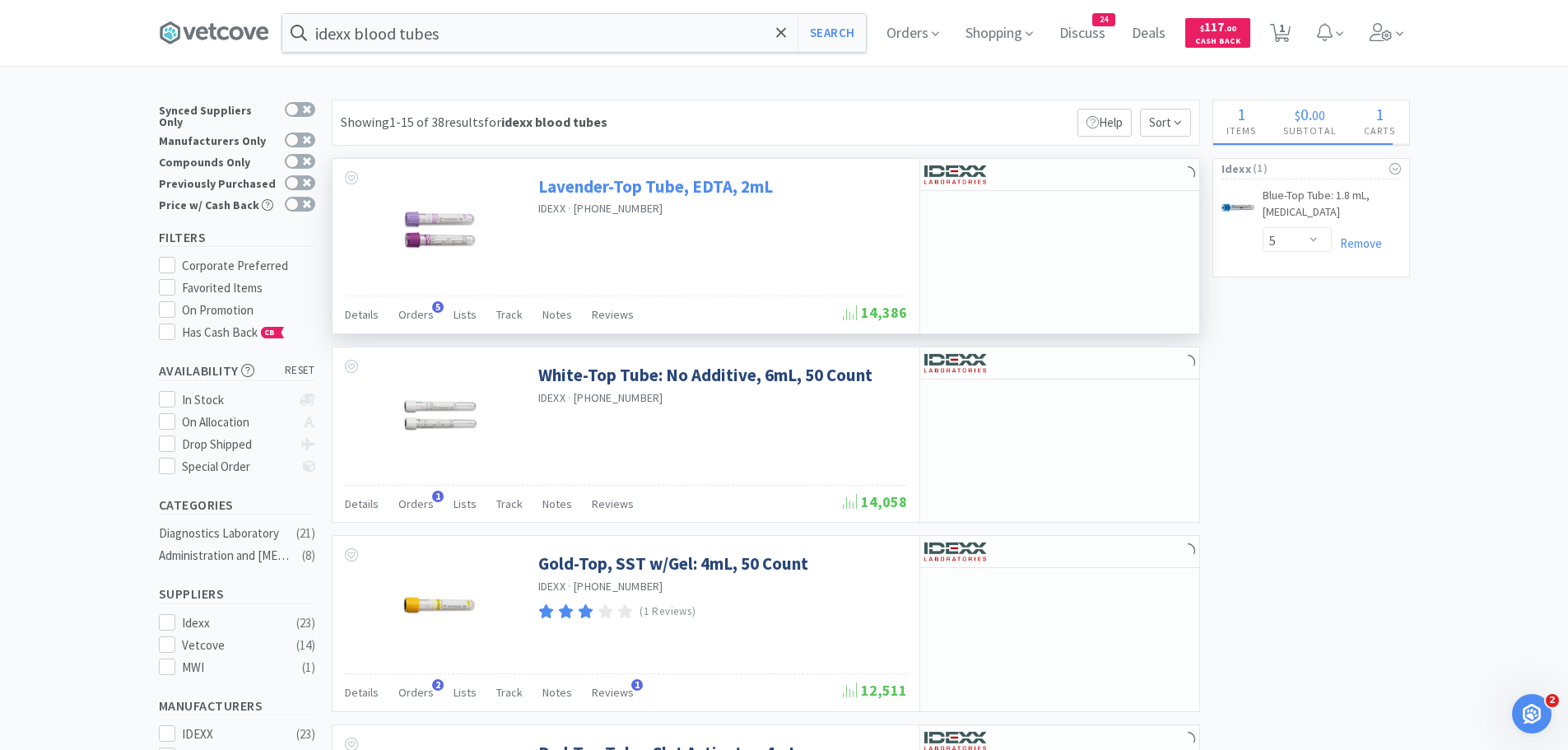
click at [663, 182] on link "Lavender-Top Tube, EDTA, 2mL" at bounding box center [656, 186] width 235 height 22
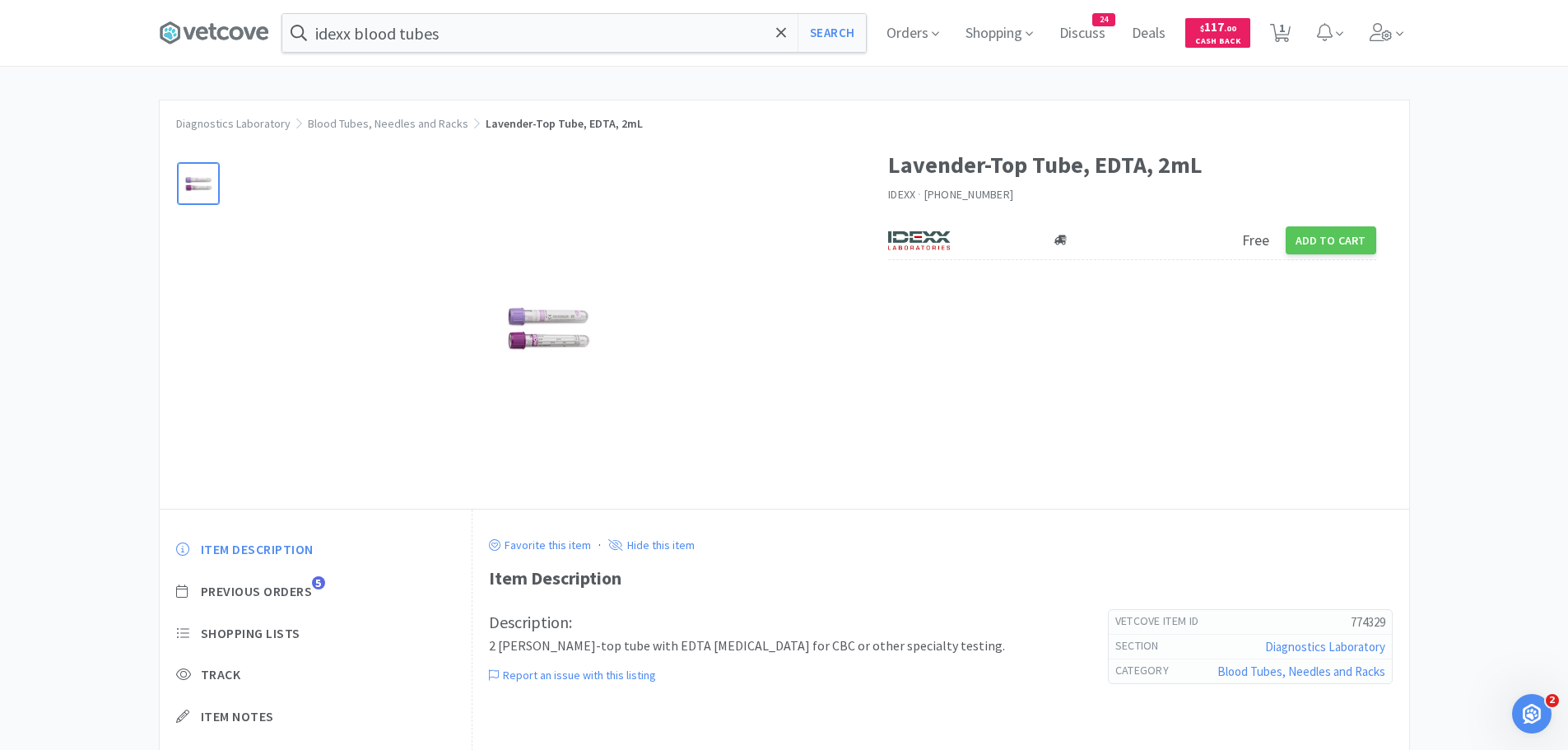
select select "5"
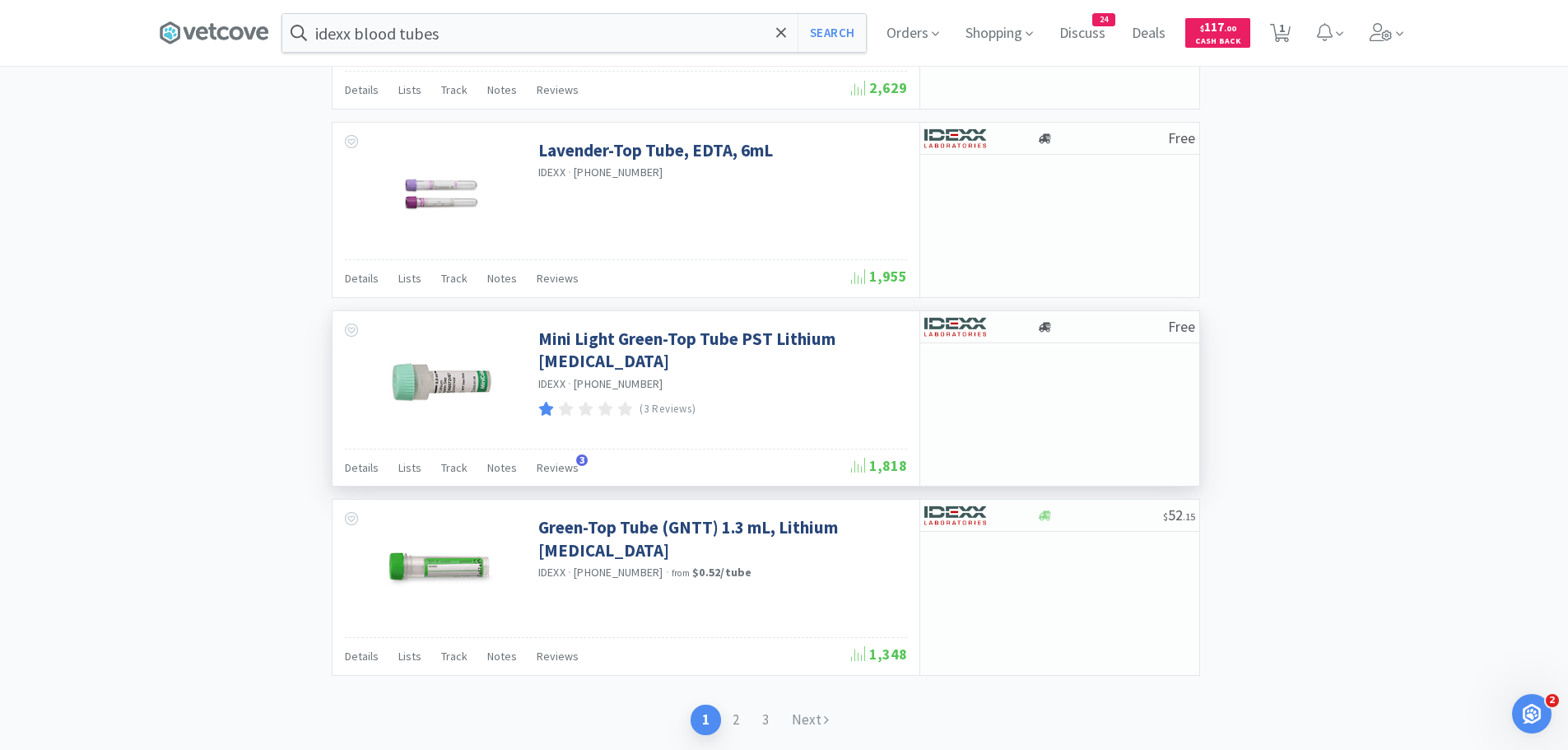
scroll to position [2382, 0]
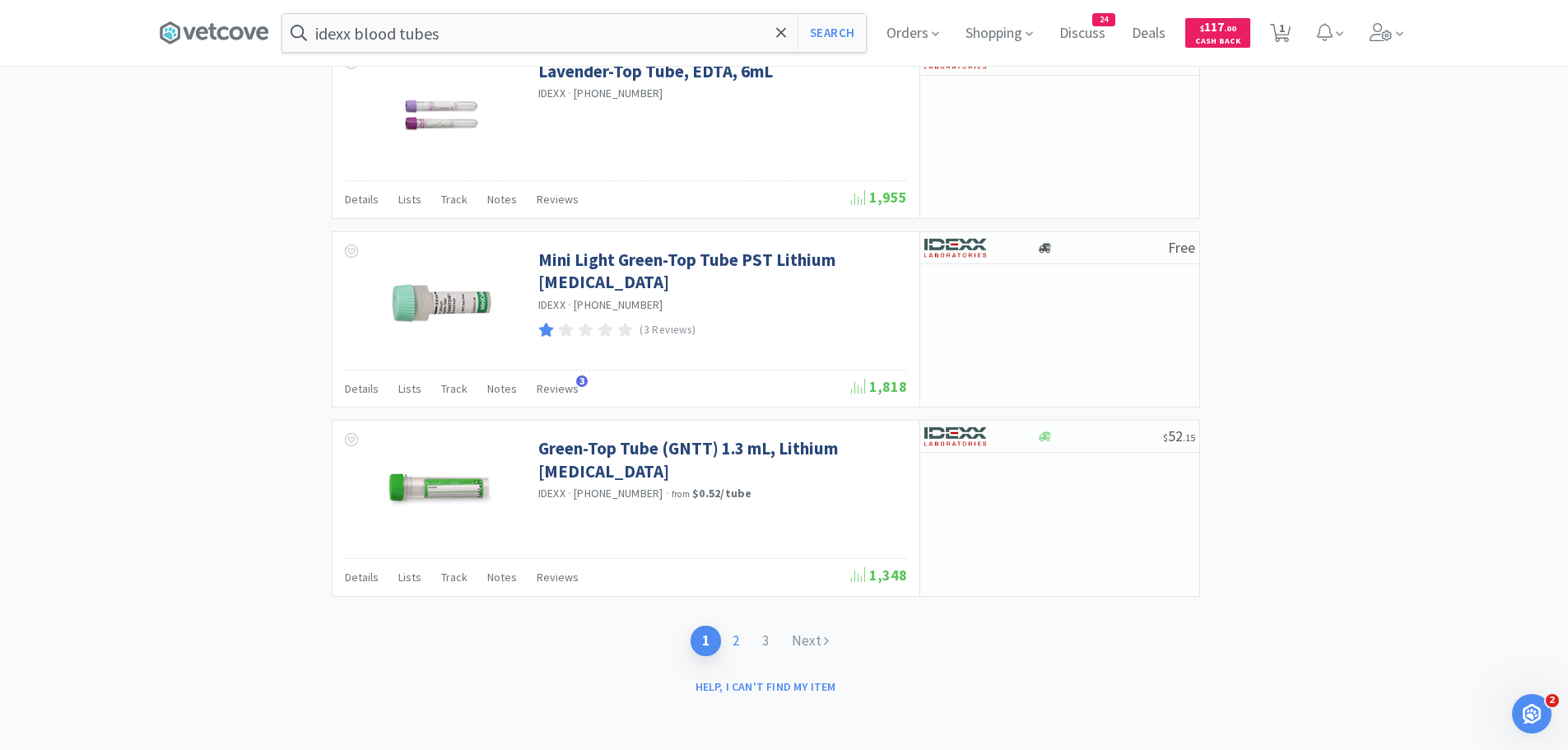
click at [736, 640] on link "2" at bounding box center [736, 640] width 30 height 31
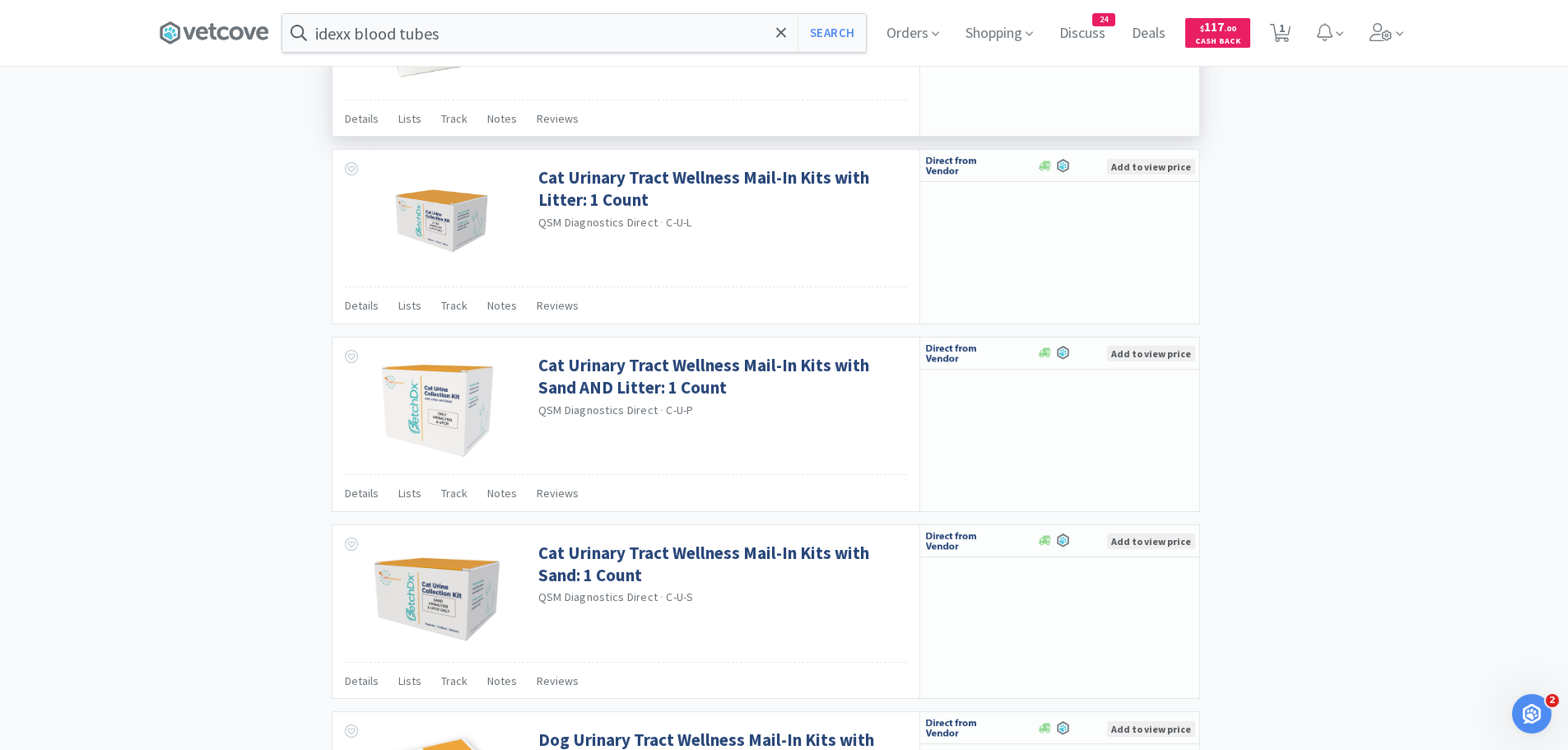
scroll to position [2370, 0]
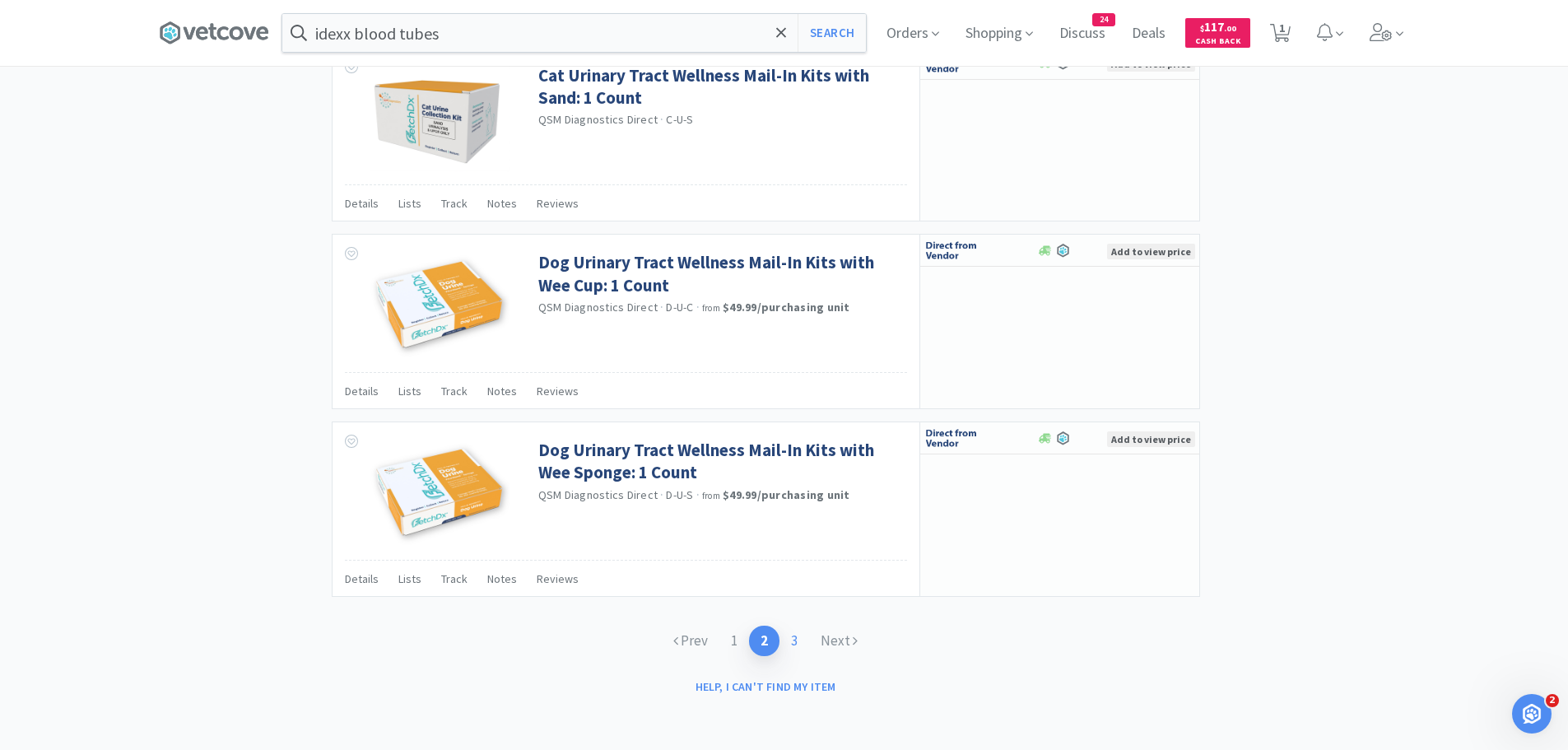
click at [794, 643] on link "3" at bounding box center [794, 640] width 30 height 31
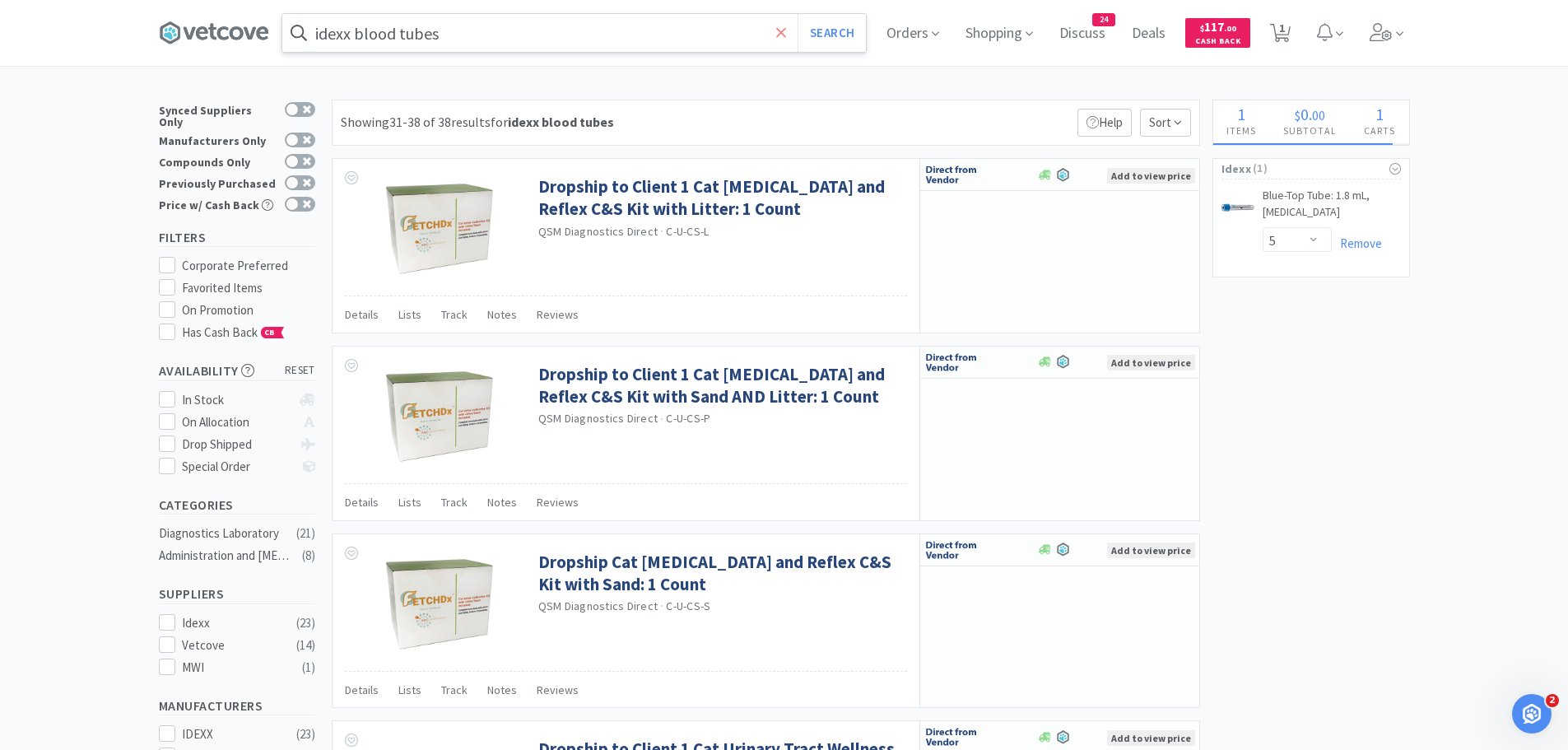
click at [782, 37] on icon at bounding box center [781, 32] width 10 height 10
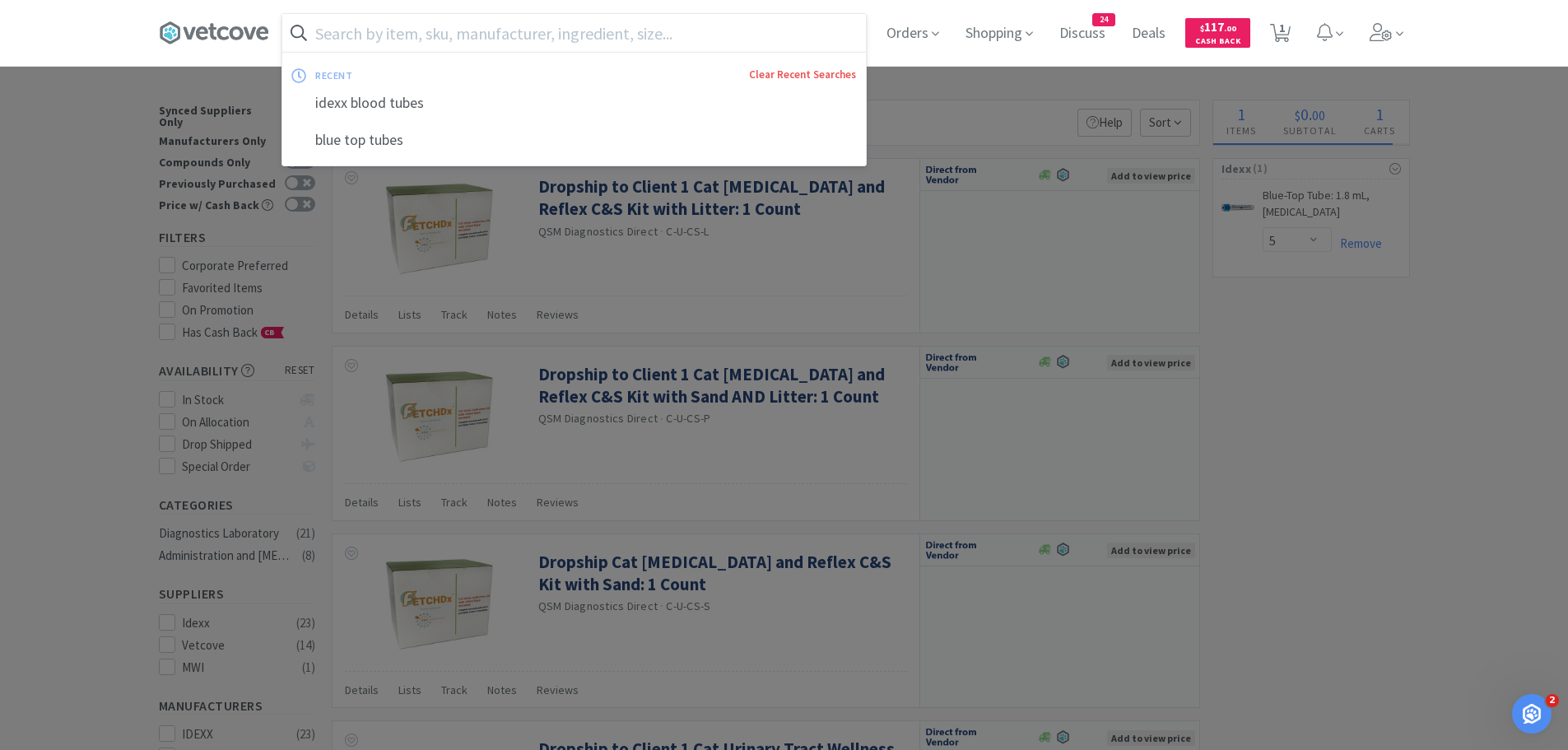
click at [848, 75] on link "Clear Recent Searches" at bounding box center [803, 74] width 107 height 14
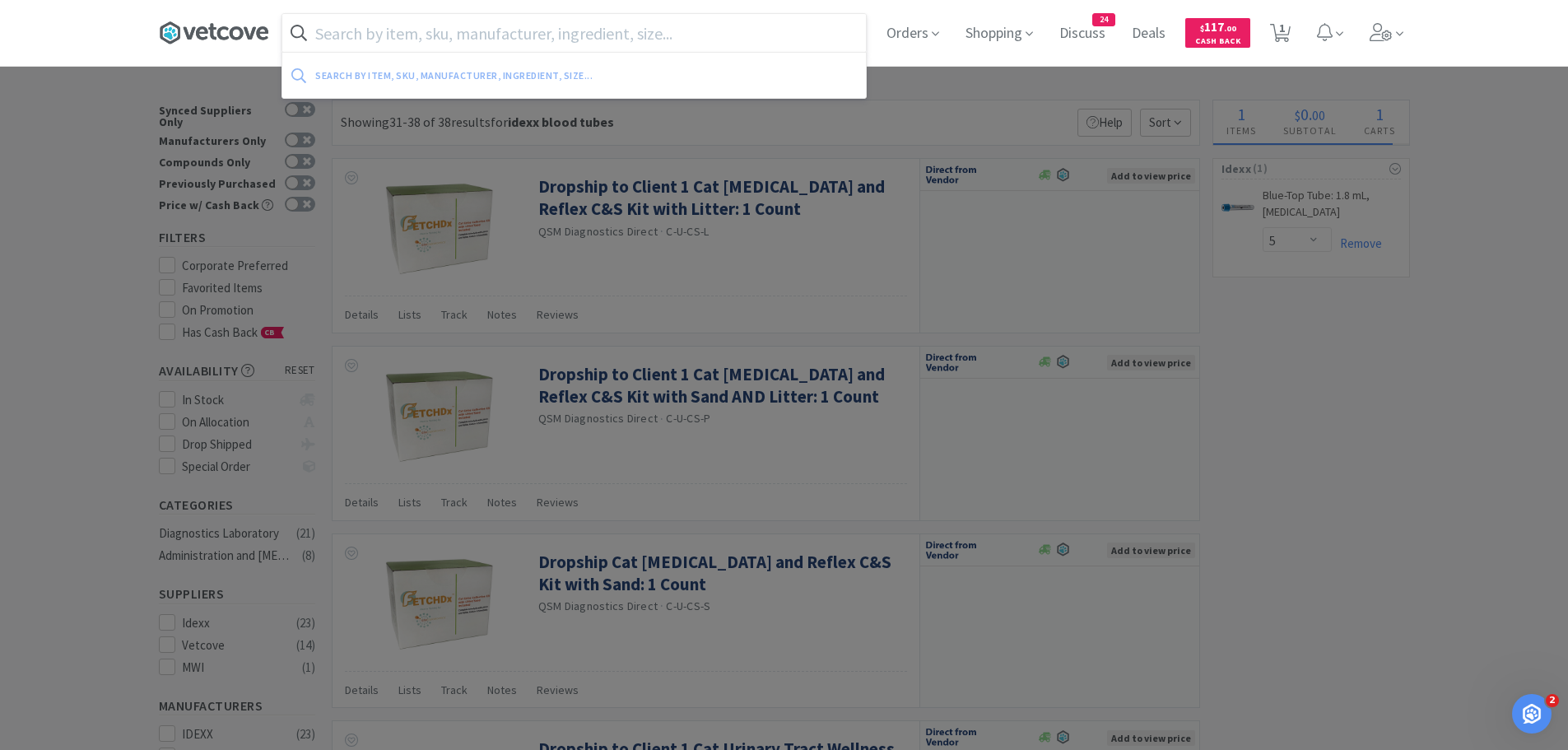
click at [241, 23] on icon at bounding box center [214, 32] width 110 height 25
